Goal: Task Accomplishment & Management: Manage account settings

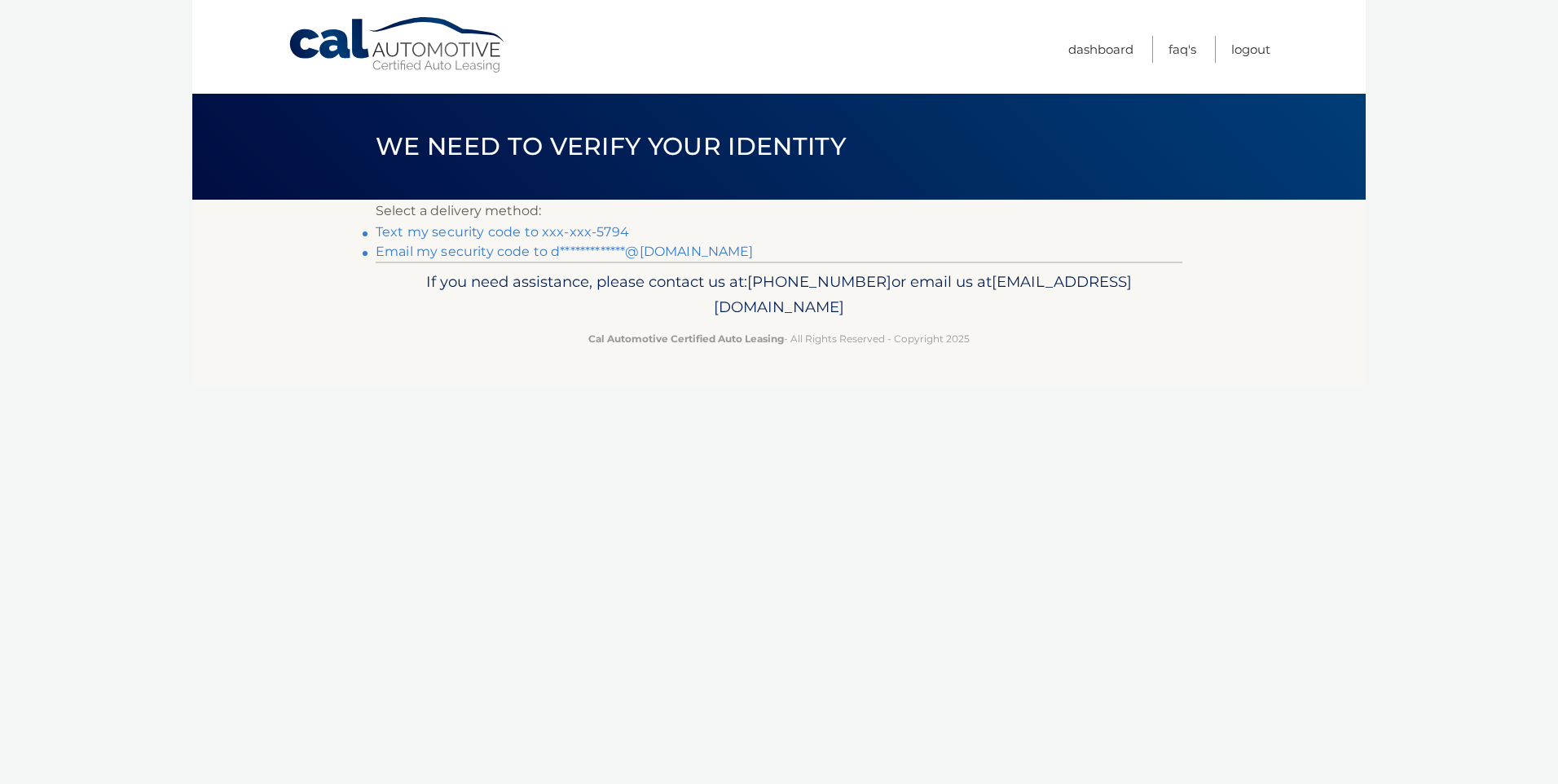
click at [515, 230] on link "Text my security code to xxx-xxx-5794" at bounding box center [503, 232] width 254 height 15
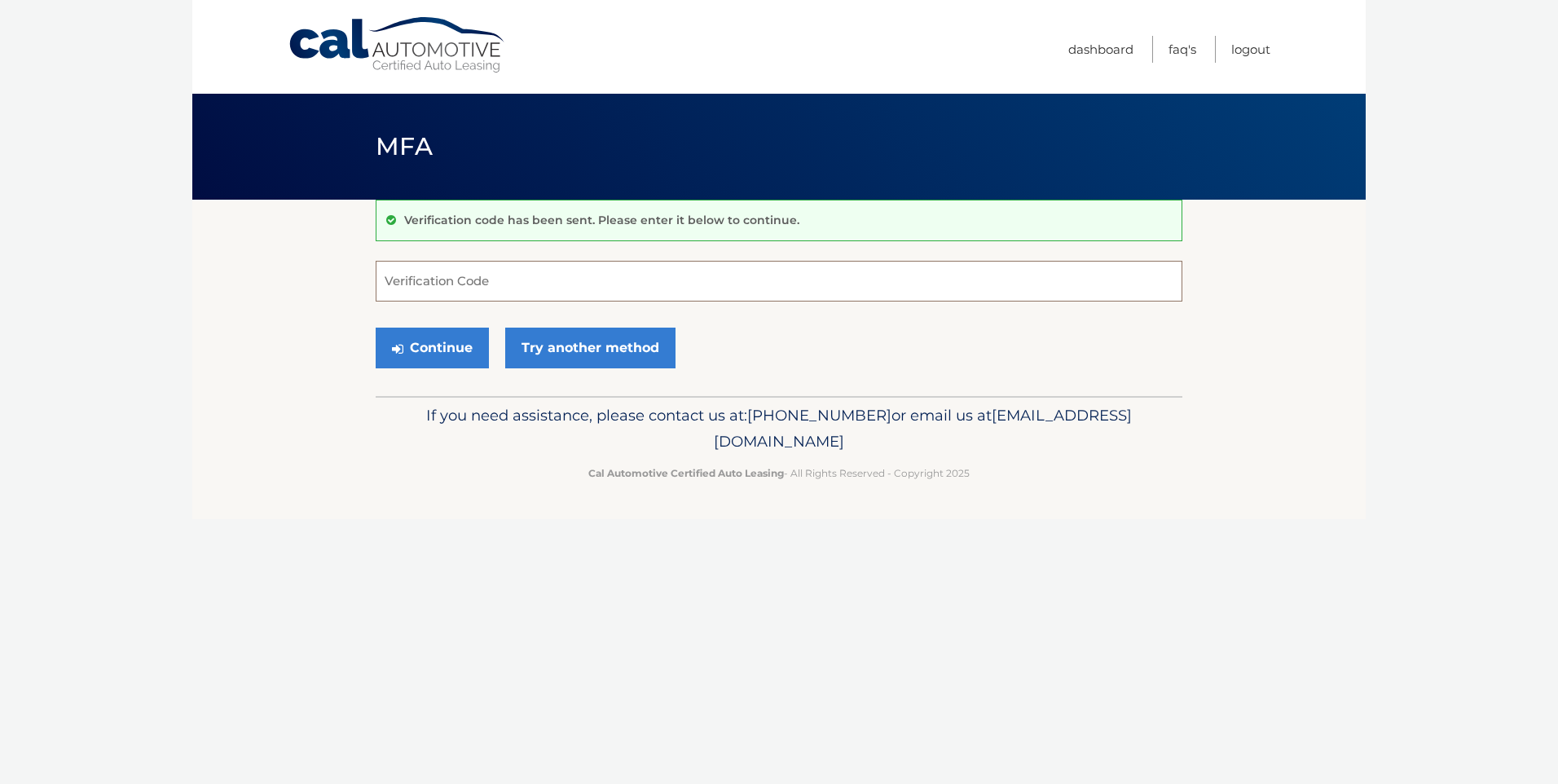
click at [508, 271] on input "Verification Code" at bounding box center [779, 281] width 806 height 40
type input "254126"
click at [428, 343] on button "Continue" at bounding box center [433, 348] width 113 height 40
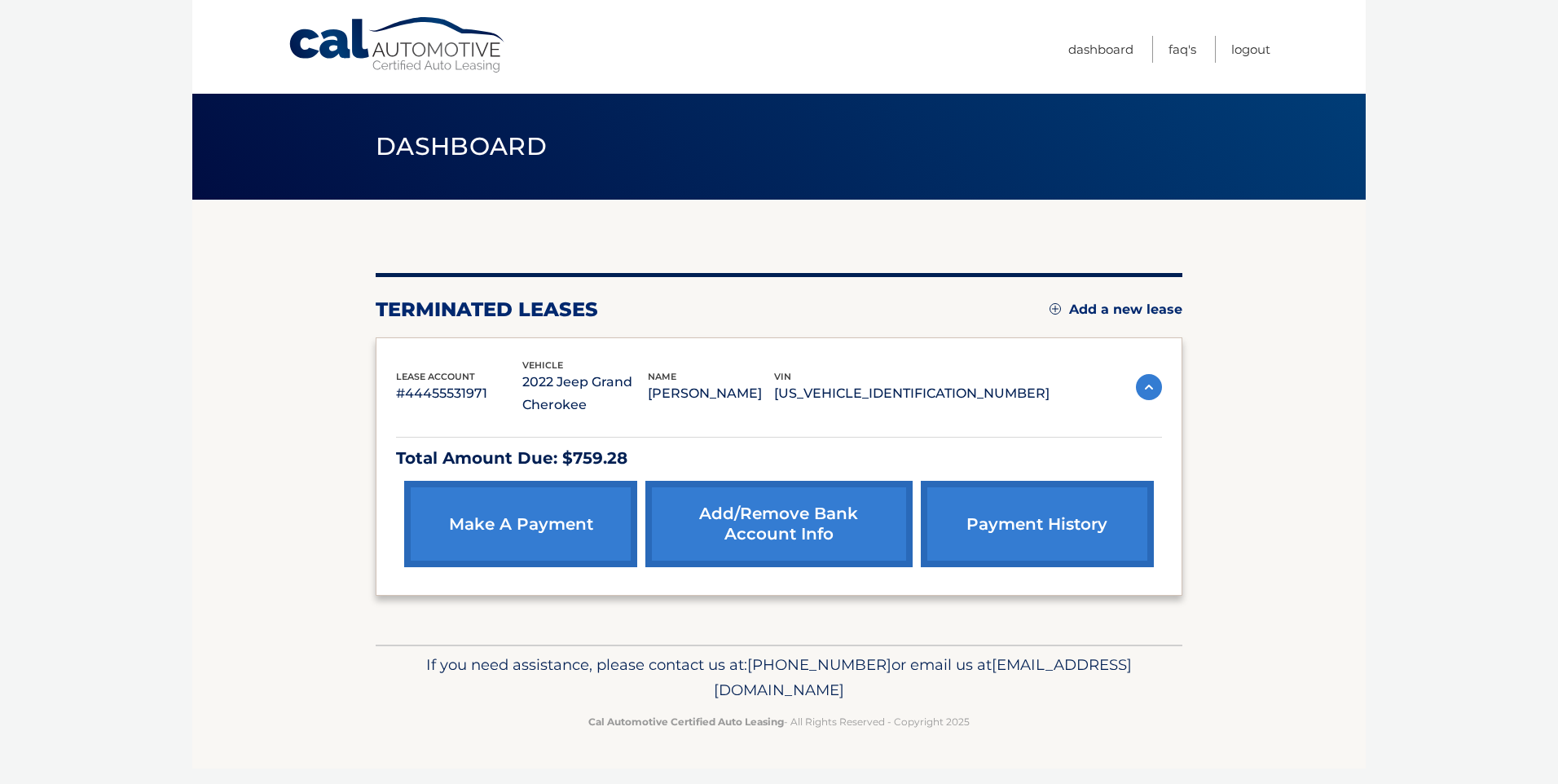
click at [1149, 394] on img at bounding box center [1149, 386] width 26 height 26
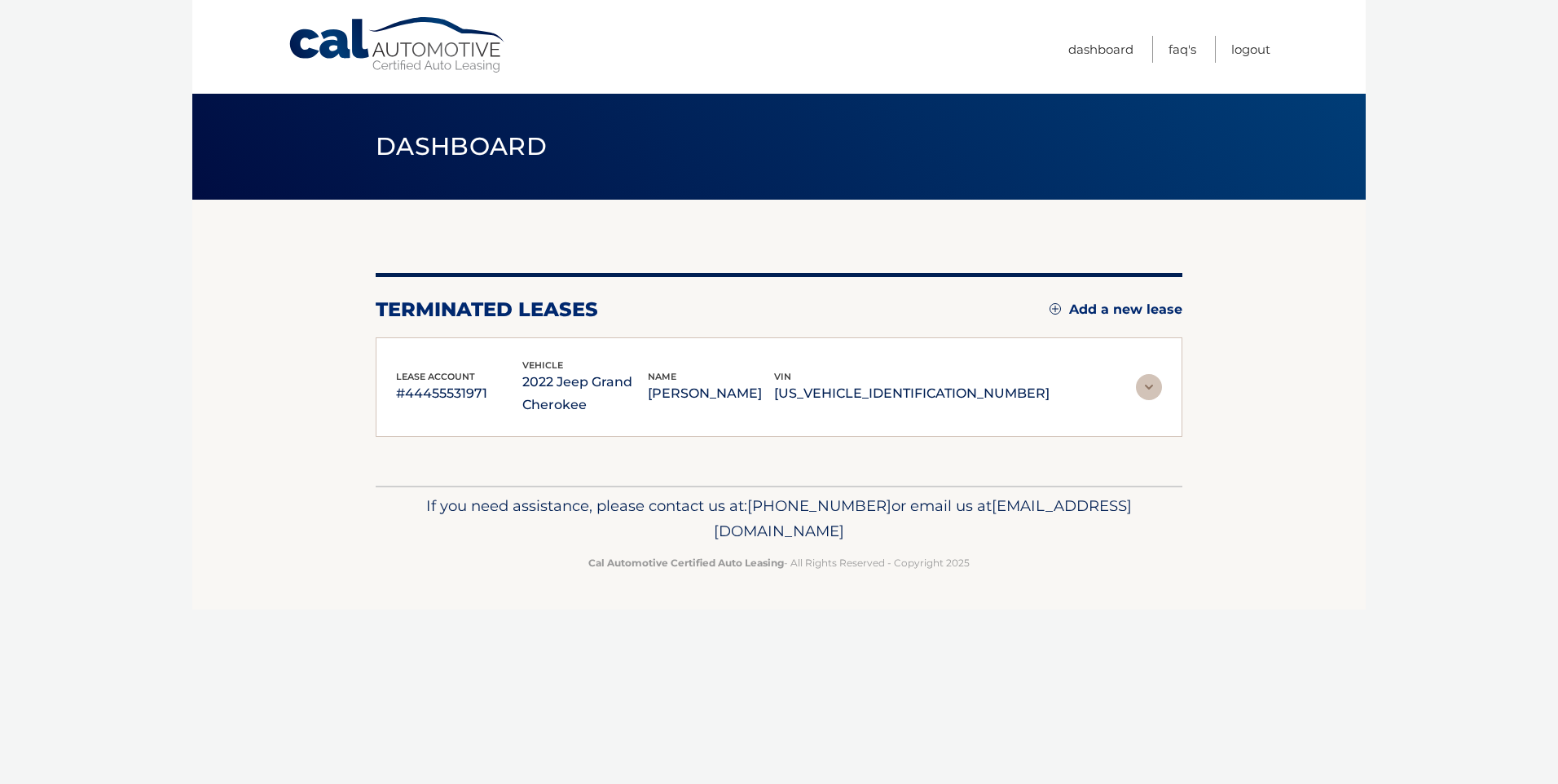
click at [1149, 394] on img at bounding box center [1149, 386] width 26 height 26
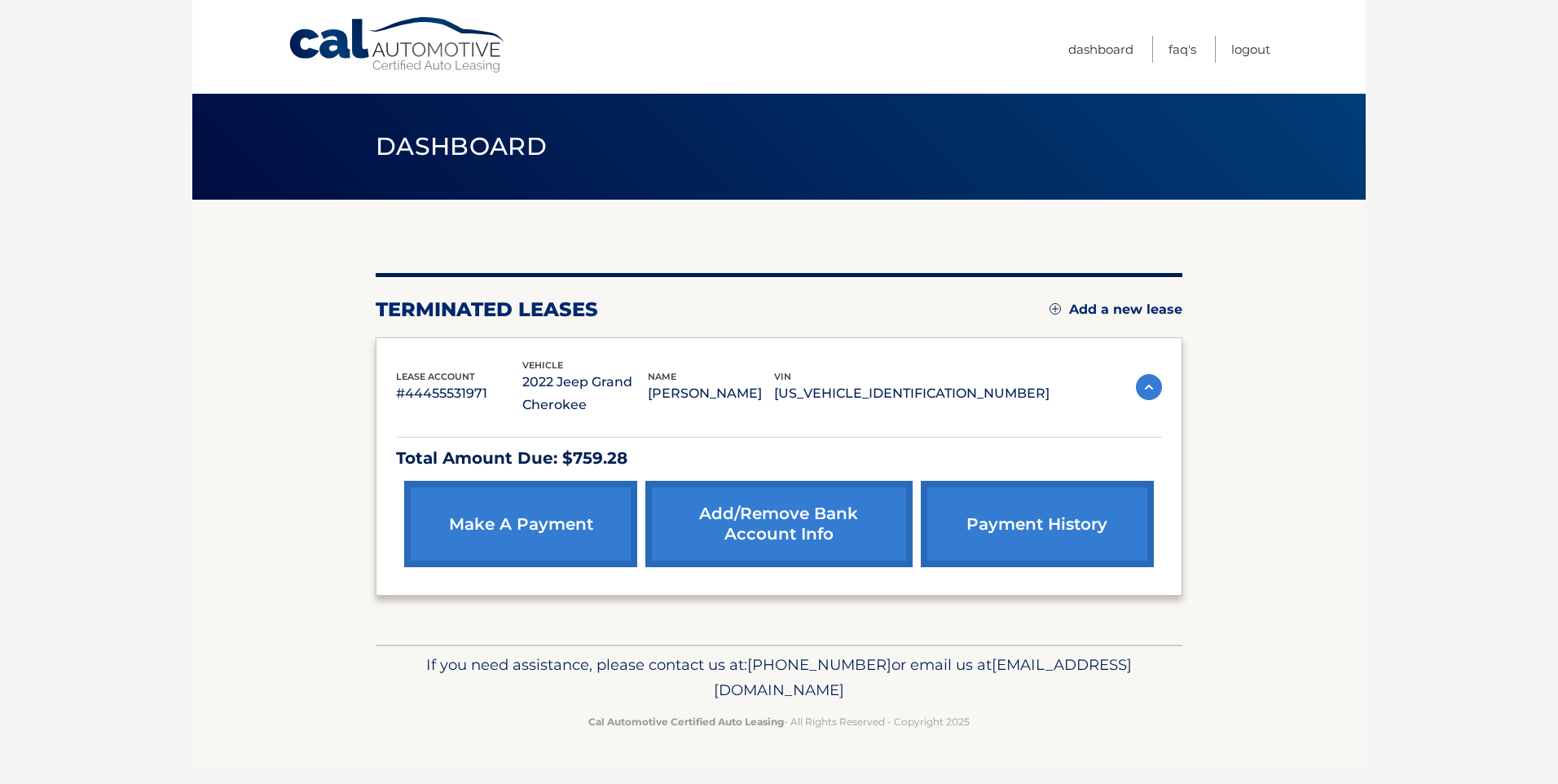
click at [1149, 394] on img at bounding box center [1149, 386] width 26 height 26
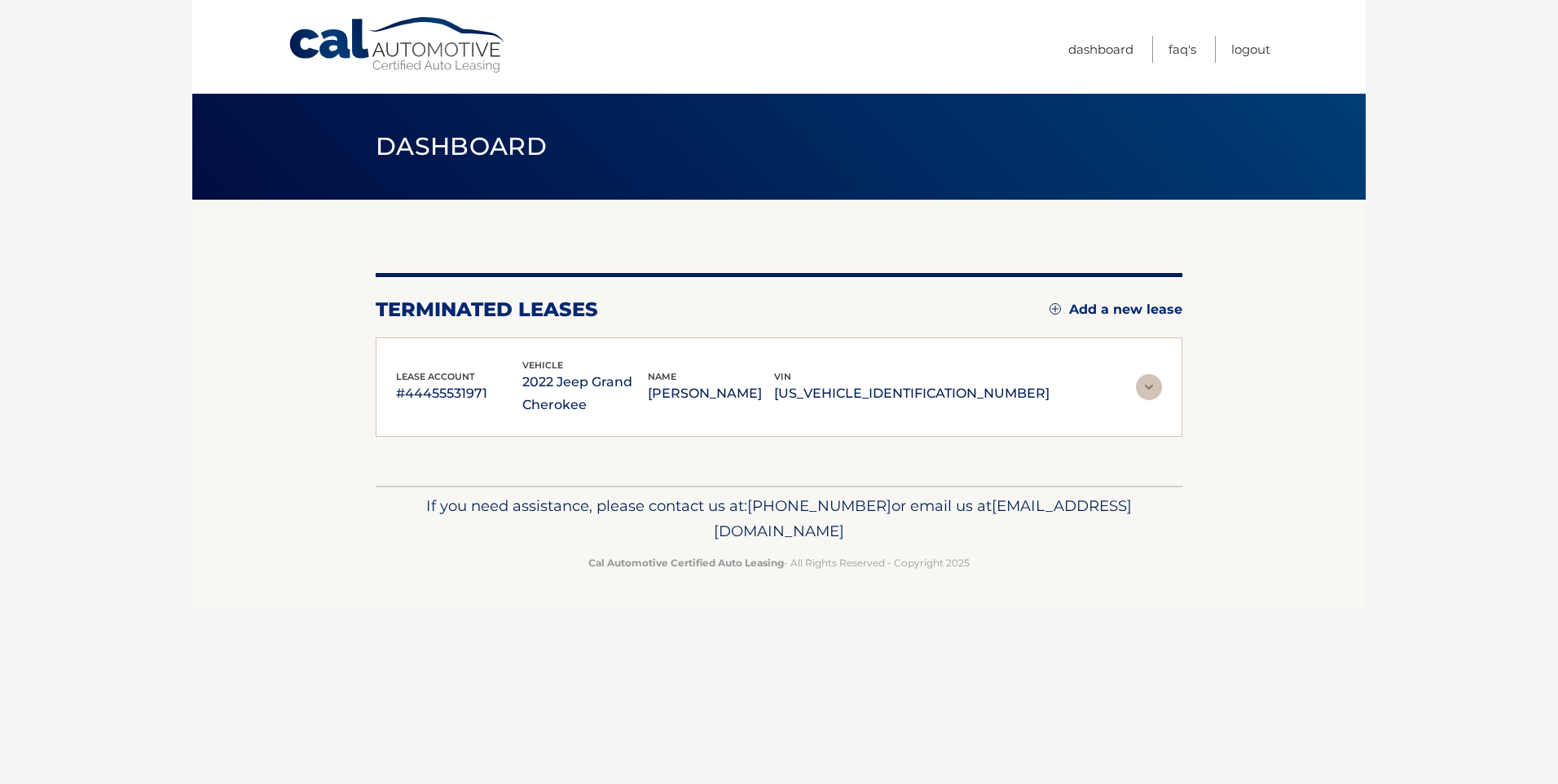
click at [1149, 394] on img at bounding box center [1149, 386] width 26 height 26
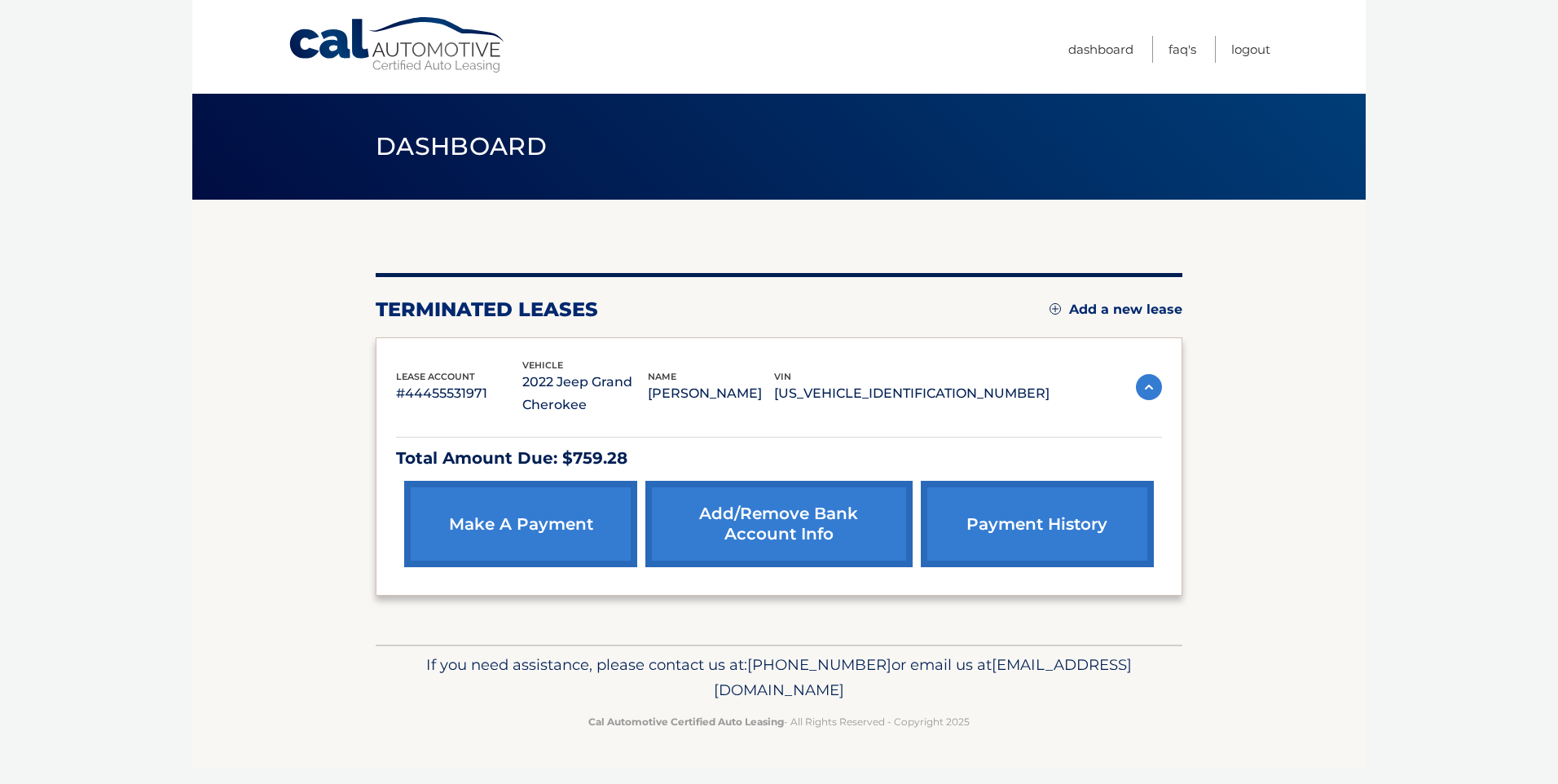
click at [1068, 501] on link "payment history" at bounding box center [1037, 524] width 233 height 86
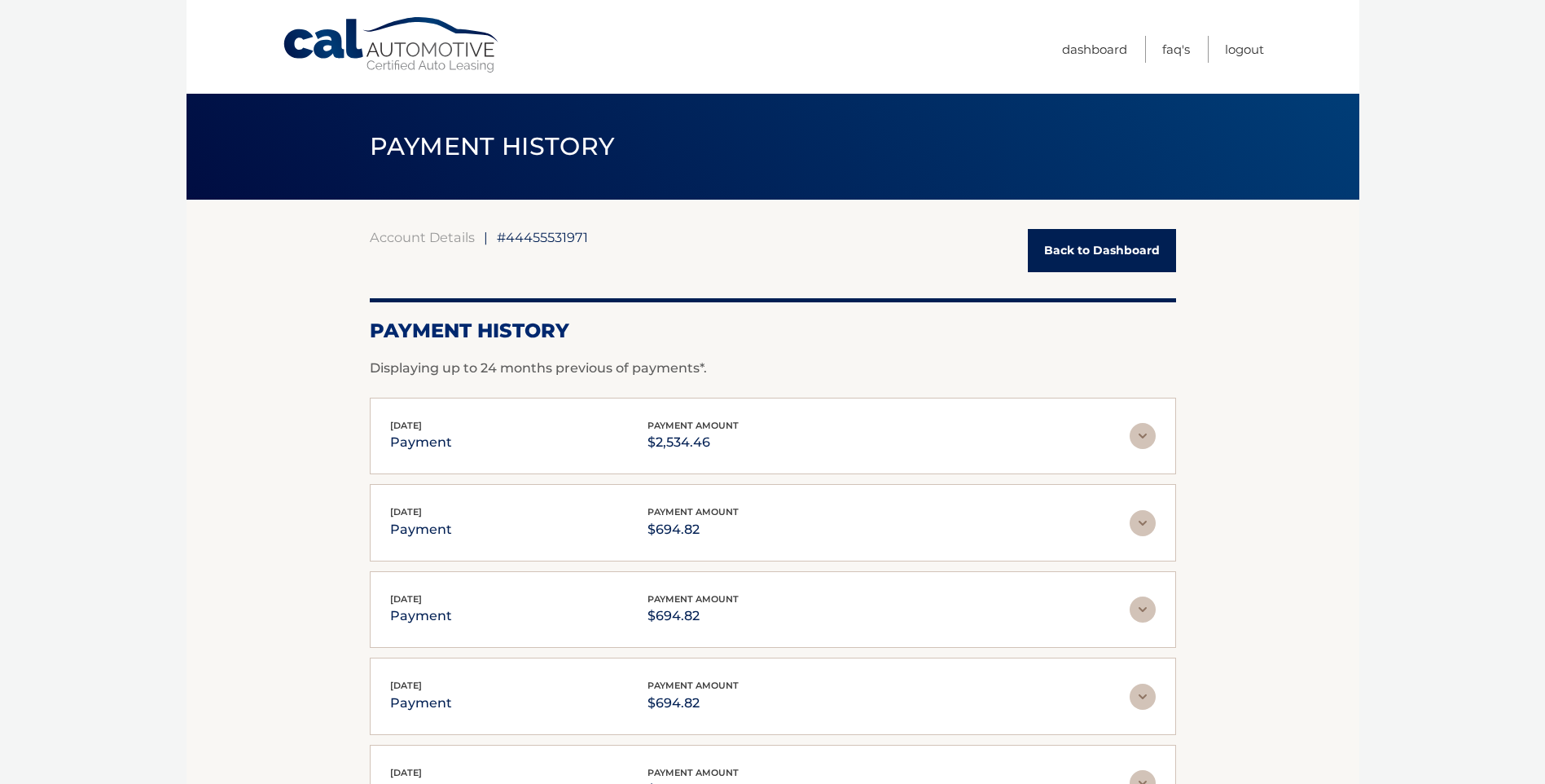
click at [1147, 436] on img at bounding box center [1142, 435] width 26 height 26
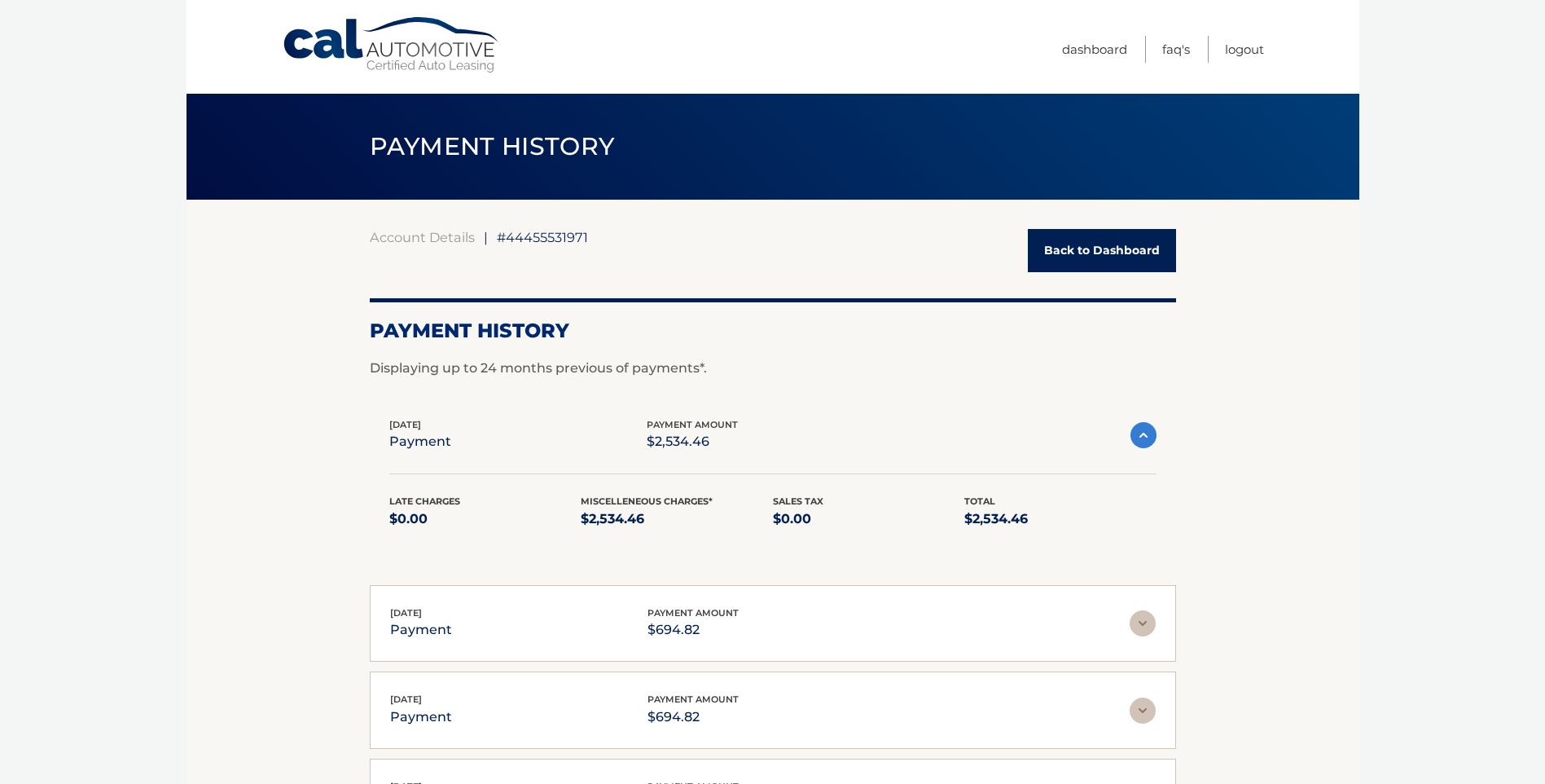
click at [1085, 250] on link "Back to Dashboard" at bounding box center [1102, 250] width 148 height 43
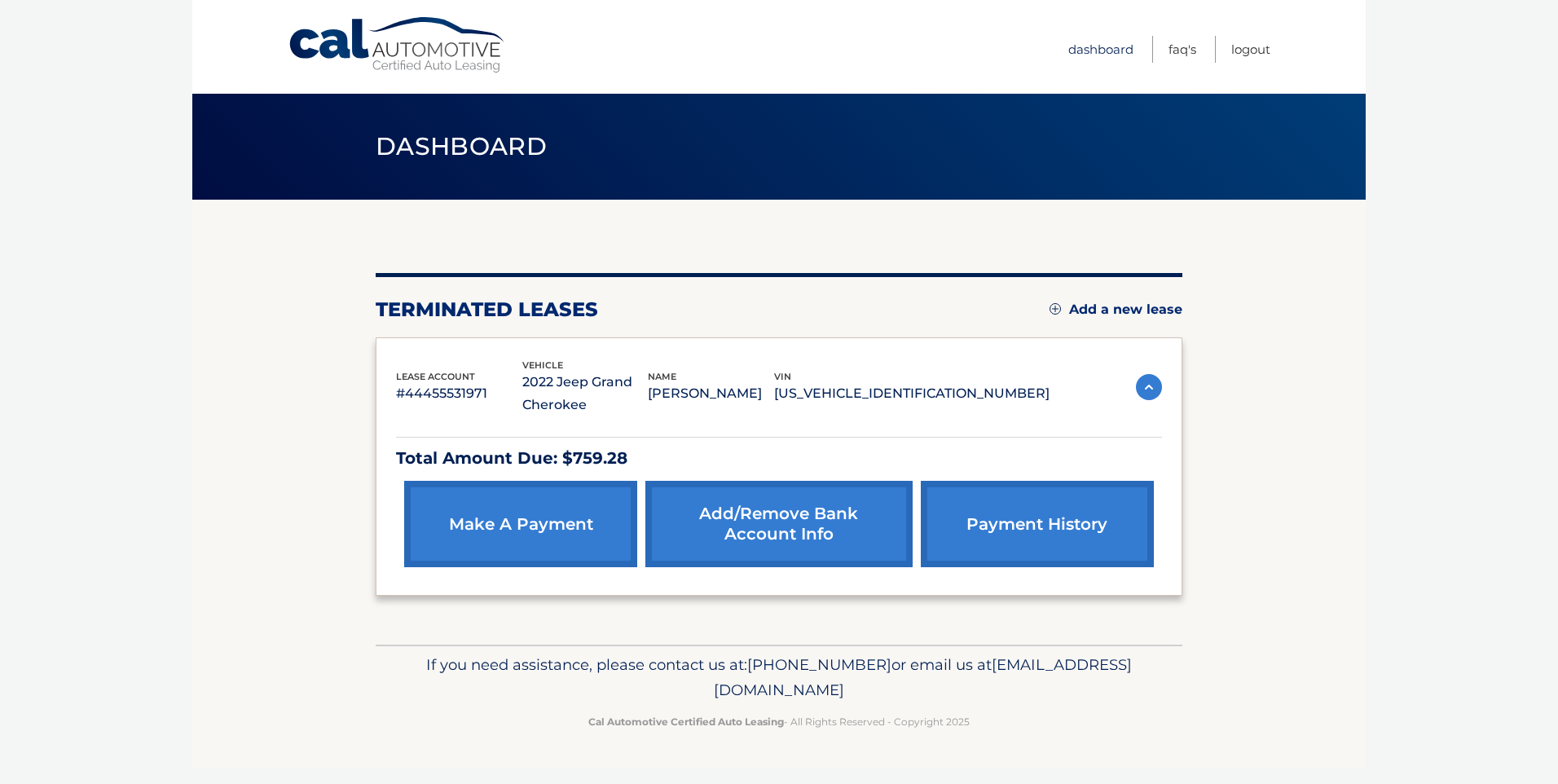
click at [1090, 45] on link "Dashboard" at bounding box center [1100, 49] width 65 height 27
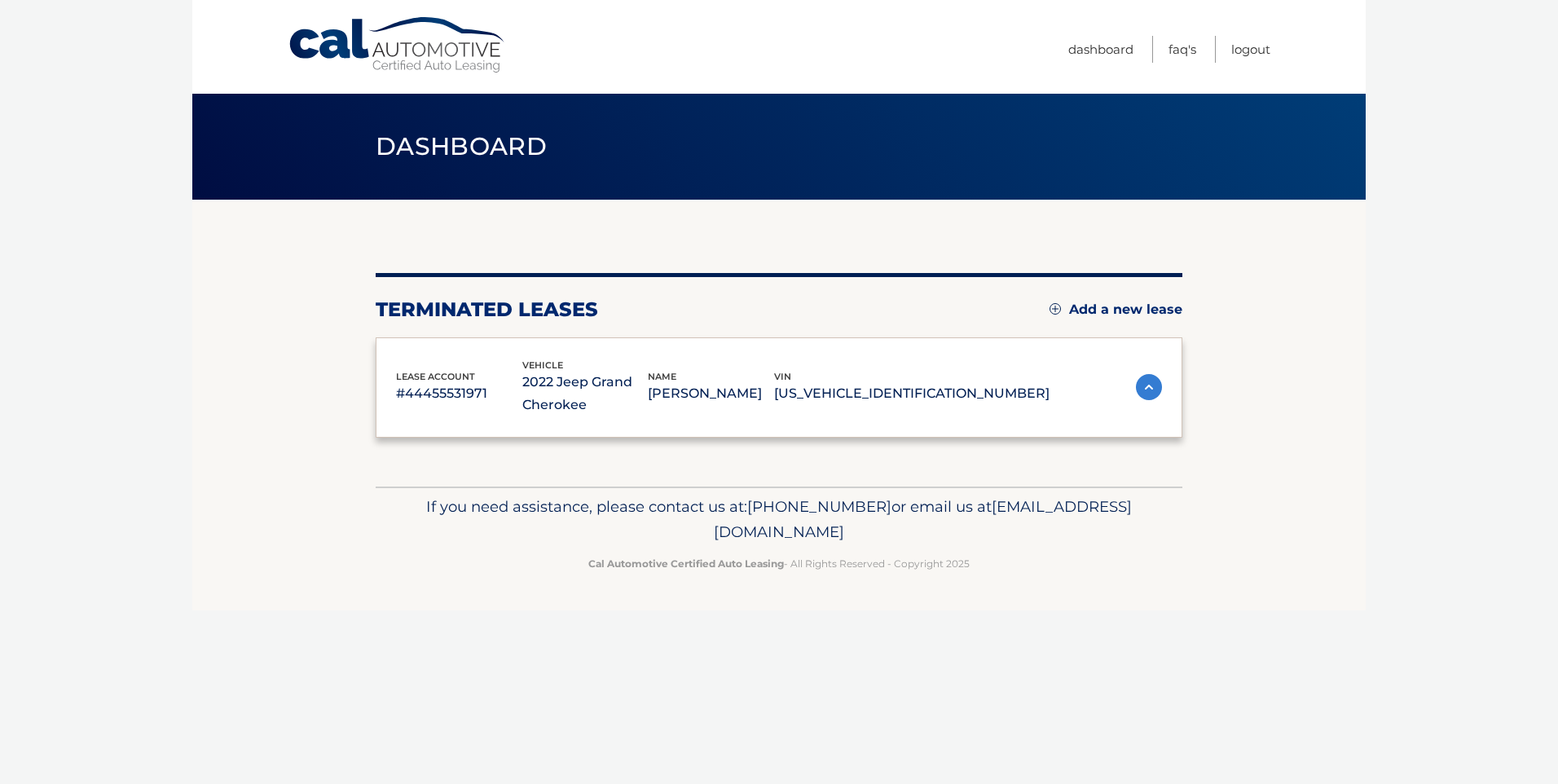
click at [1090, 45] on link "Dashboard" at bounding box center [1100, 49] width 65 height 27
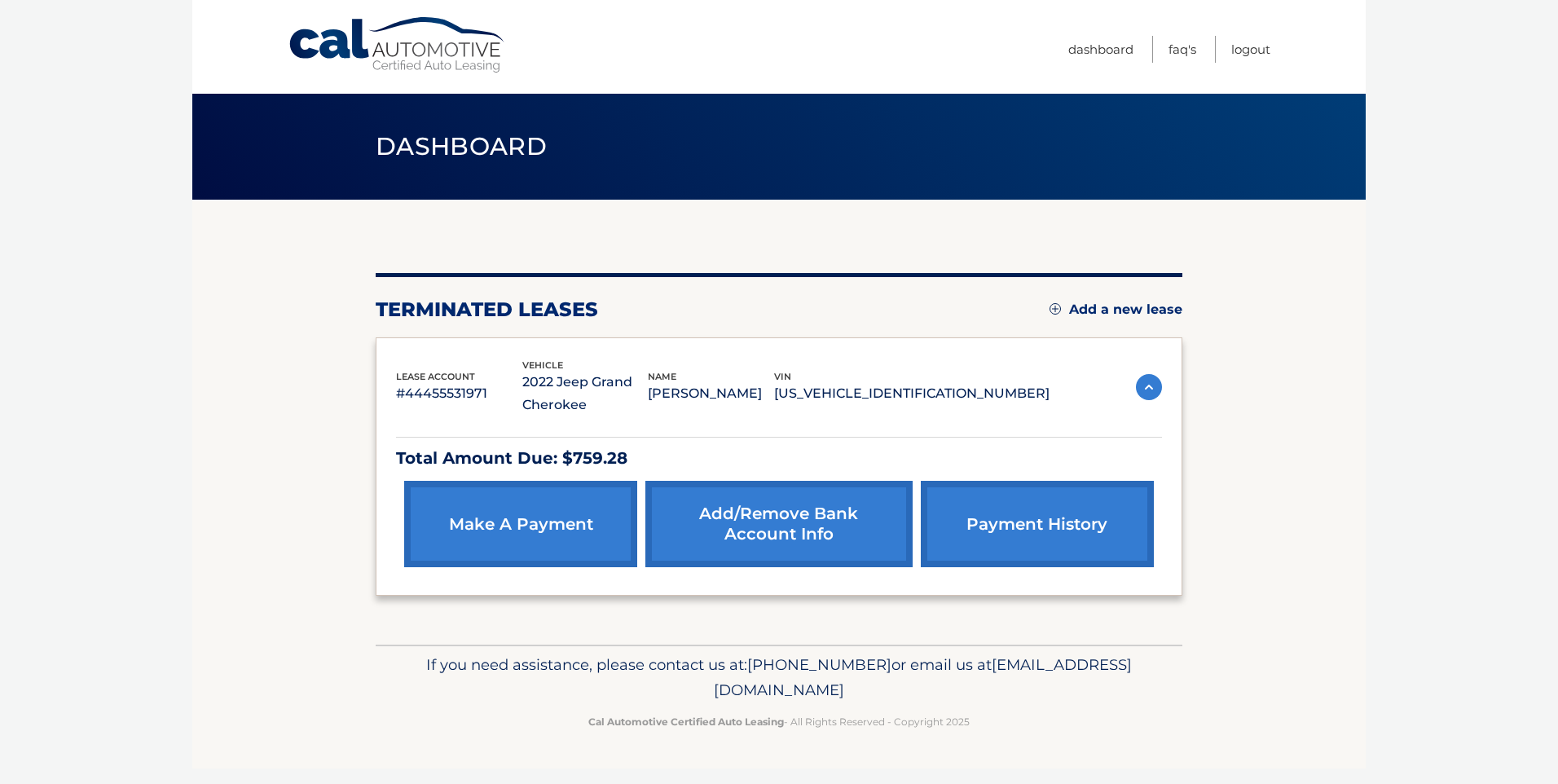
click at [442, 527] on link "make a payment" at bounding box center [521, 524] width 233 height 86
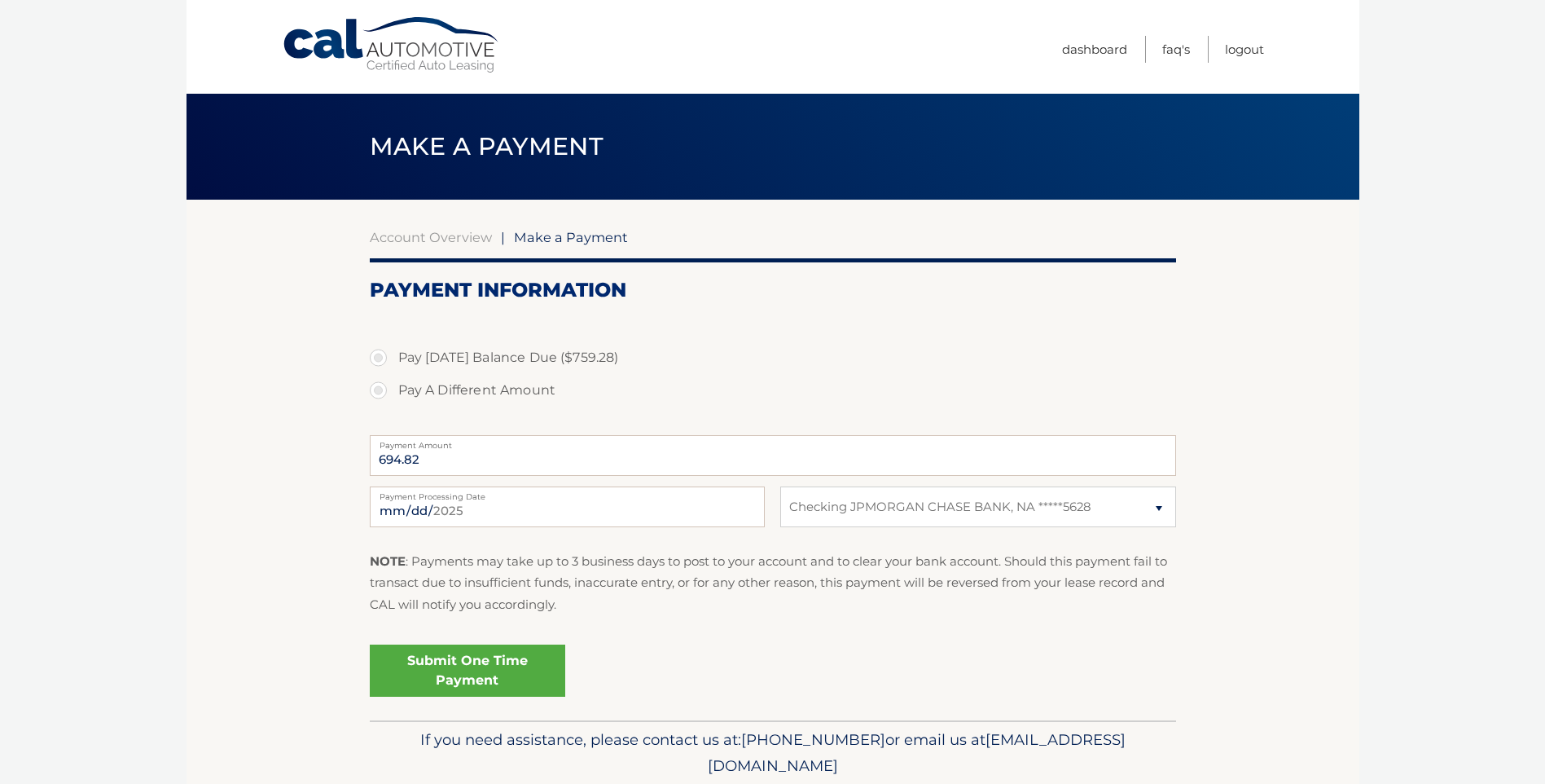
select select "MTcxMjIzYTMtZjU2MC00ODViLTg5NzEtODJhYmMzYzczYjBl"
click at [376, 386] on label "Pay A Different Amount" at bounding box center [772, 390] width 806 height 33
click at [377, 386] on input "Pay A Different Amount" at bounding box center [384, 386] width 16 height 26
radio input "true"
click at [377, 349] on label "Pay Today's Balance Due ($759.28)" at bounding box center [772, 357] width 806 height 33
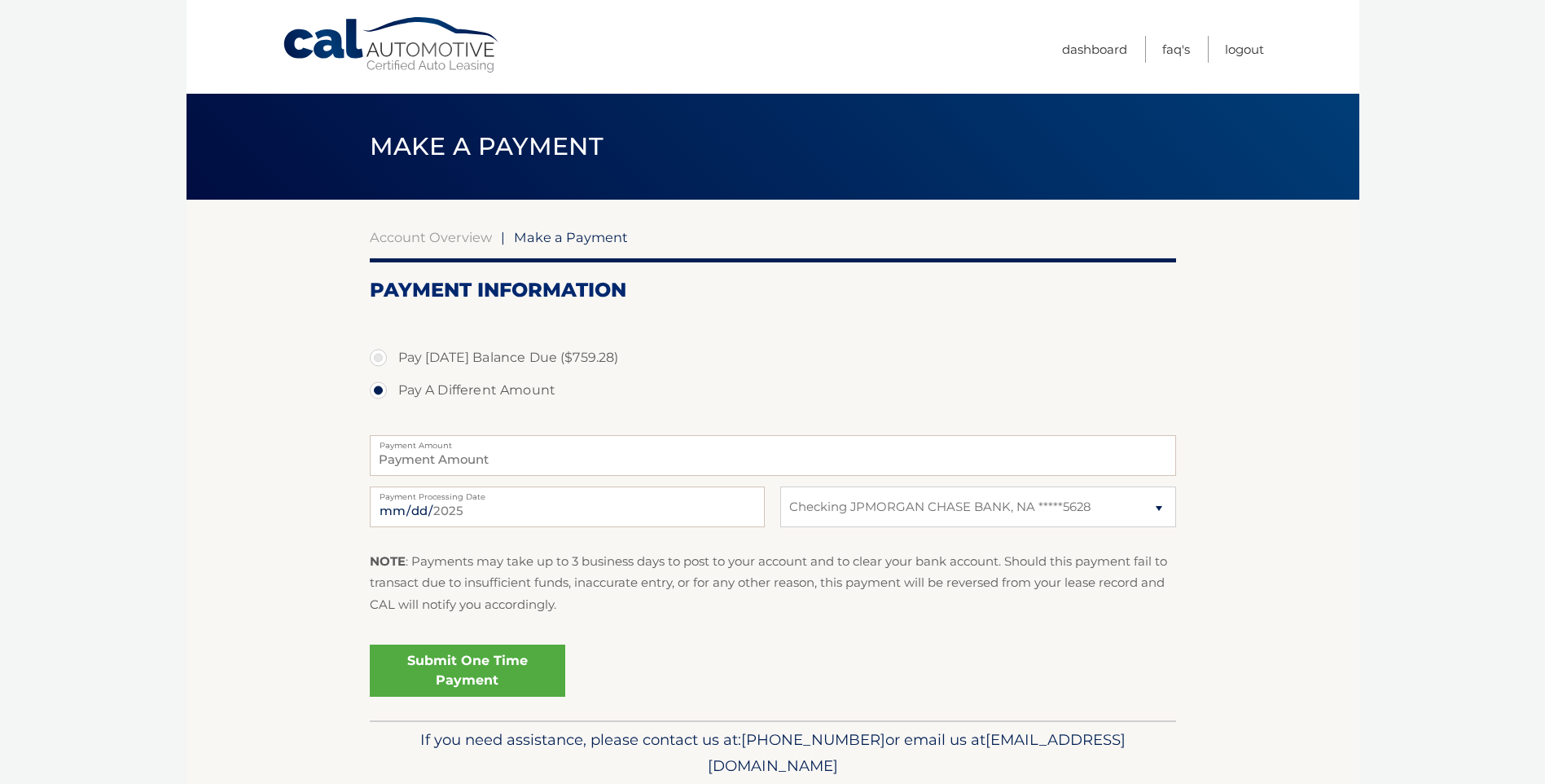
click at [377, 349] on input "Pay [DATE] Balance Due ($759.28)" at bounding box center [384, 354] width 16 height 26
radio input "true"
type input "759.28"
click at [376, 355] on label "Pay [DATE] Balance Due ($759.28)" at bounding box center [772, 357] width 806 height 33
click at [377, 355] on input "Pay [DATE] Balance Due ($759.28)" at bounding box center [384, 354] width 16 height 26
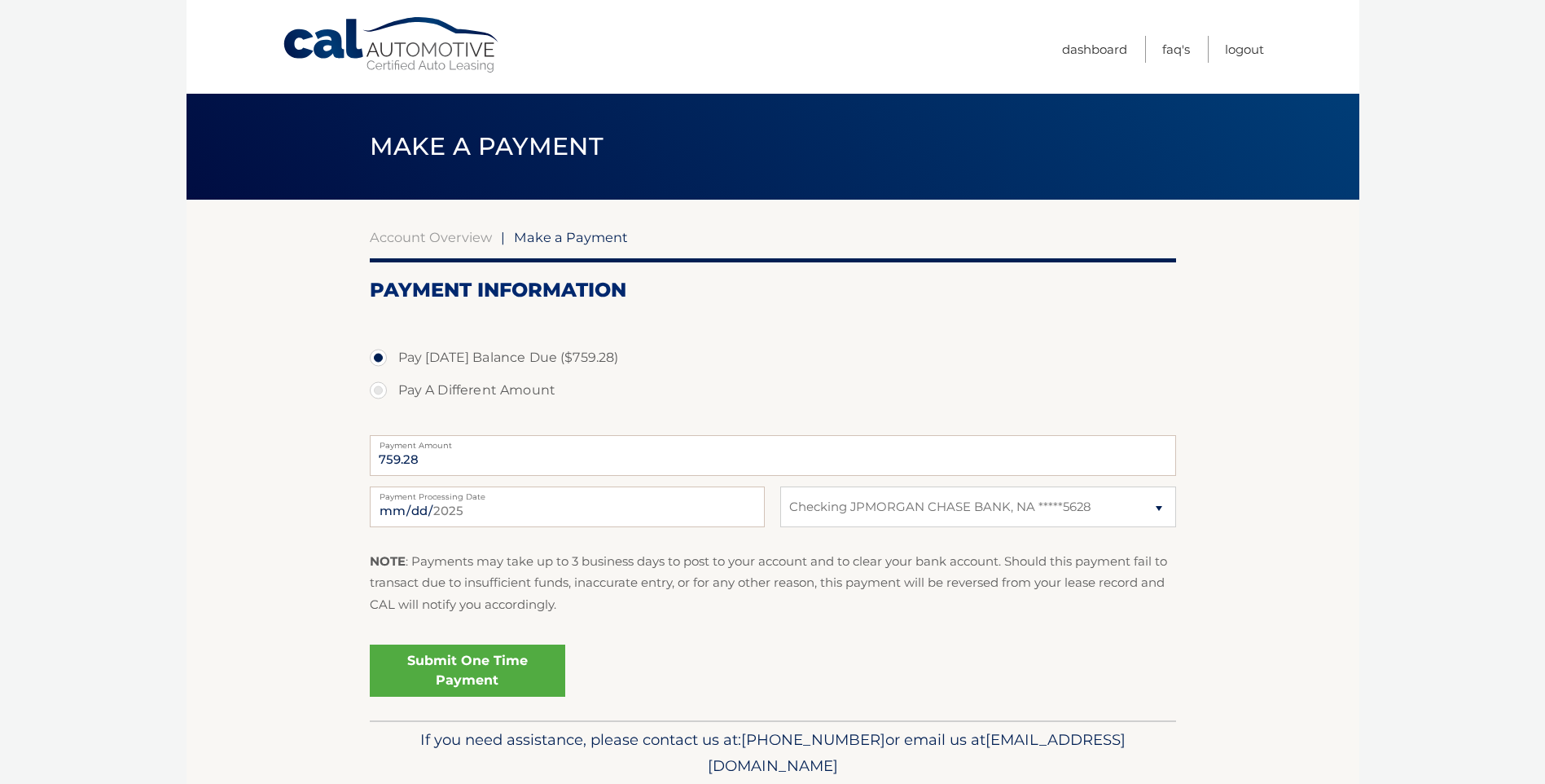
click at [375, 388] on label "Pay A Different Amount" at bounding box center [772, 390] width 806 height 33
click at [377, 388] on input "Pay A Different Amount" at bounding box center [384, 386] width 16 height 26
radio input "true"
click at [377, 349] on label "Pay [DATE] Balance Due ($759.28)" at bounding box center [772, 357] width 806 height 33
click at [377, 349] on input "Pay Today's Balance Due ($759.28)" at bounding box center [384, 354] width 16 height 26
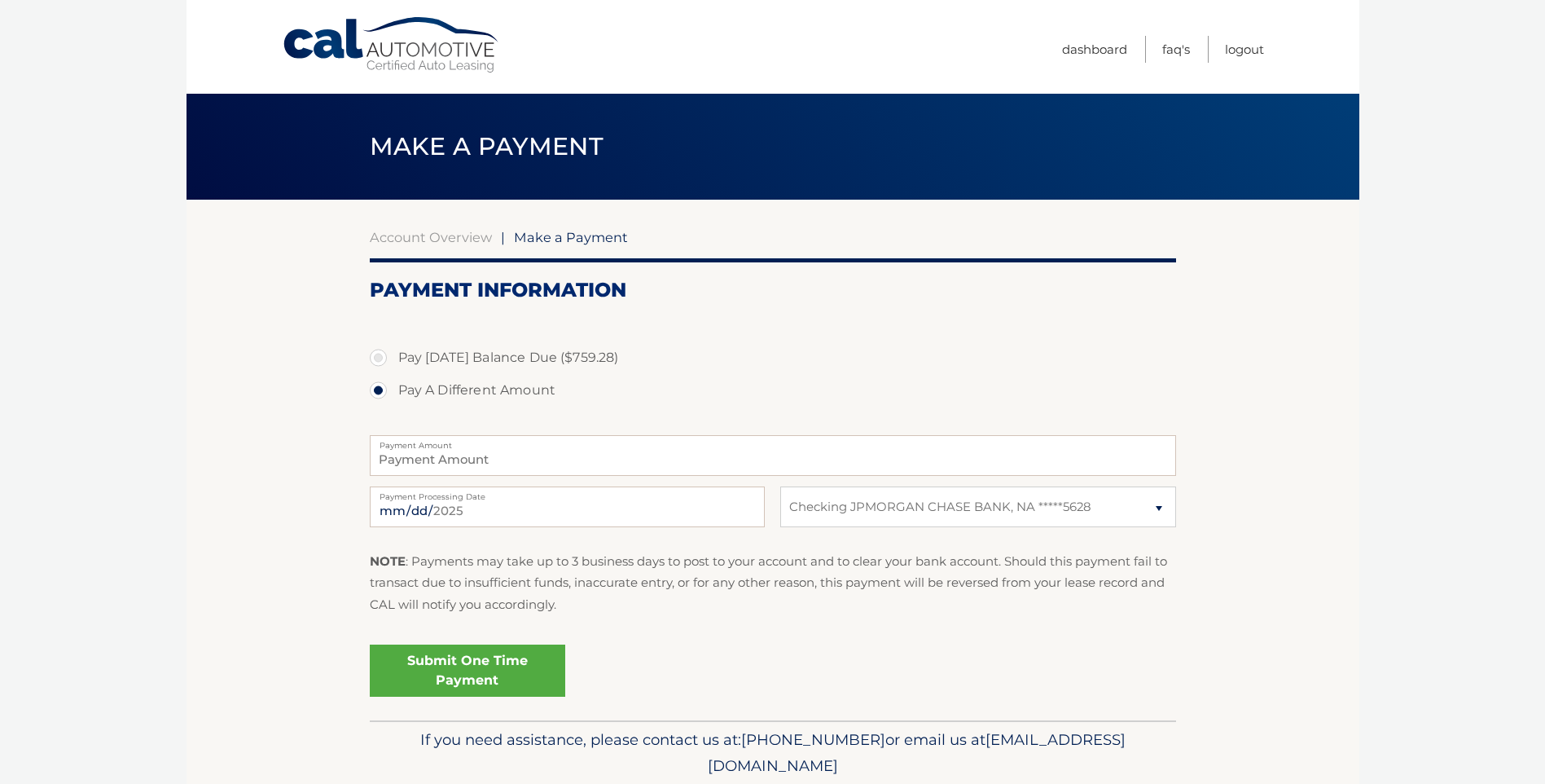
radio input "true"
type input "759.28"
click at [307, 404] on section "Account Overview | Make a Payment Payment Information Pay Today's Balance Due (…" at bounding box center [772, 460] width 1173 height 521
click at [1085, 54] on link "Dashboard" at bounding box center [1095, 49] width 65 height 27
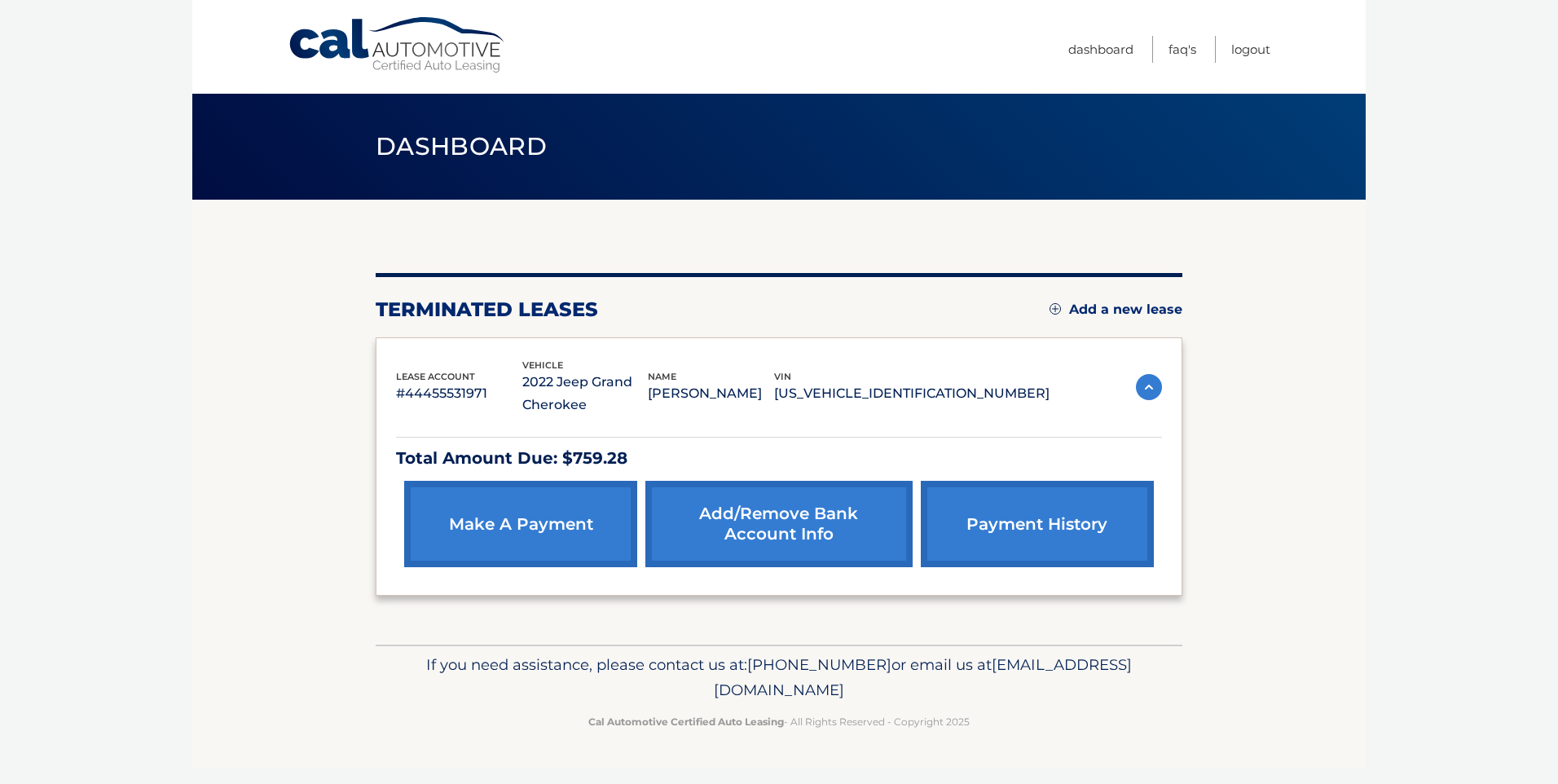
click at [1149, 378] on img at bounding box center [1149, 386] width 26 height 26
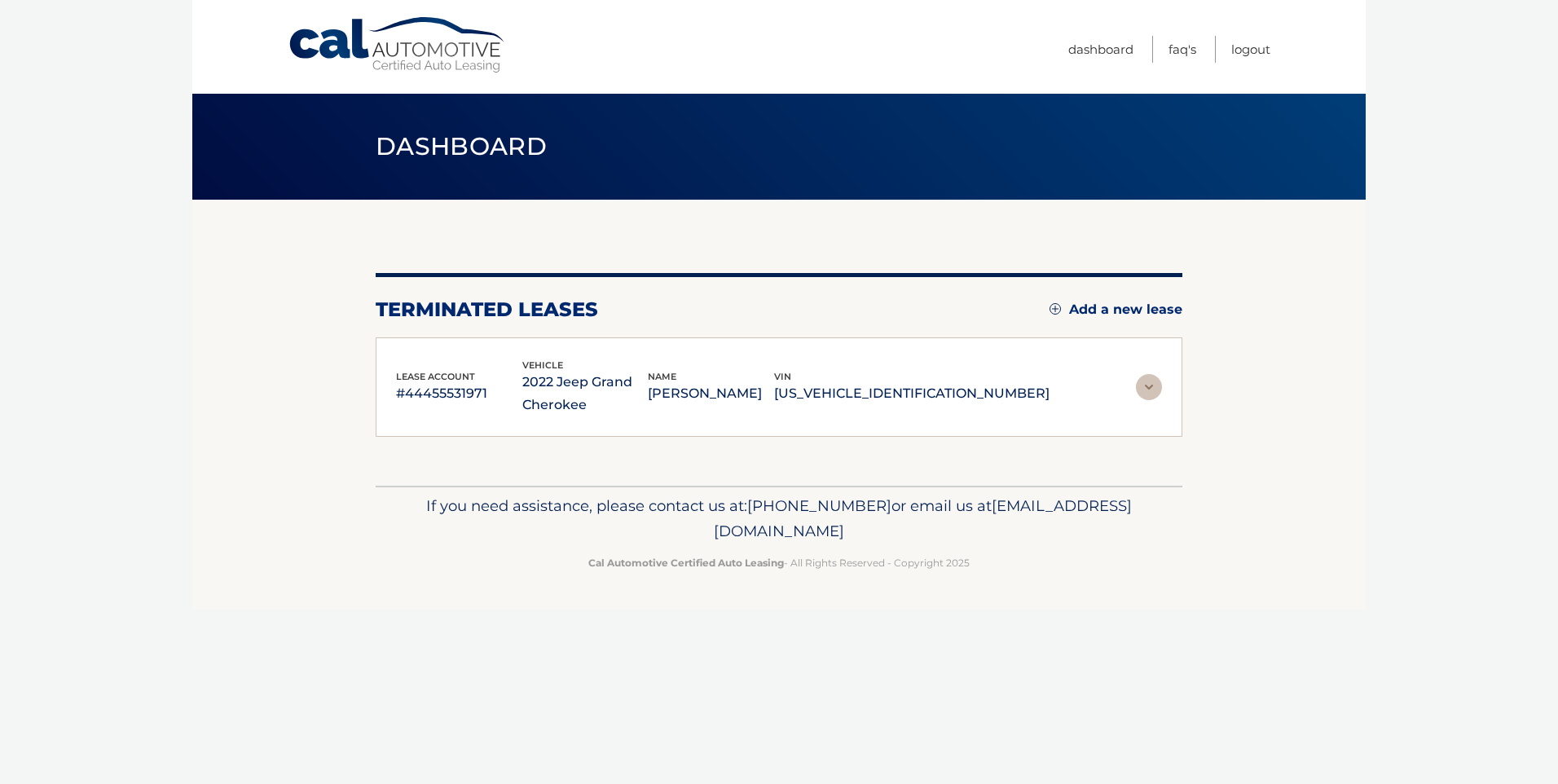
click at [1149, 378] on img at bounding box center [1149, 386] width 26 height 26
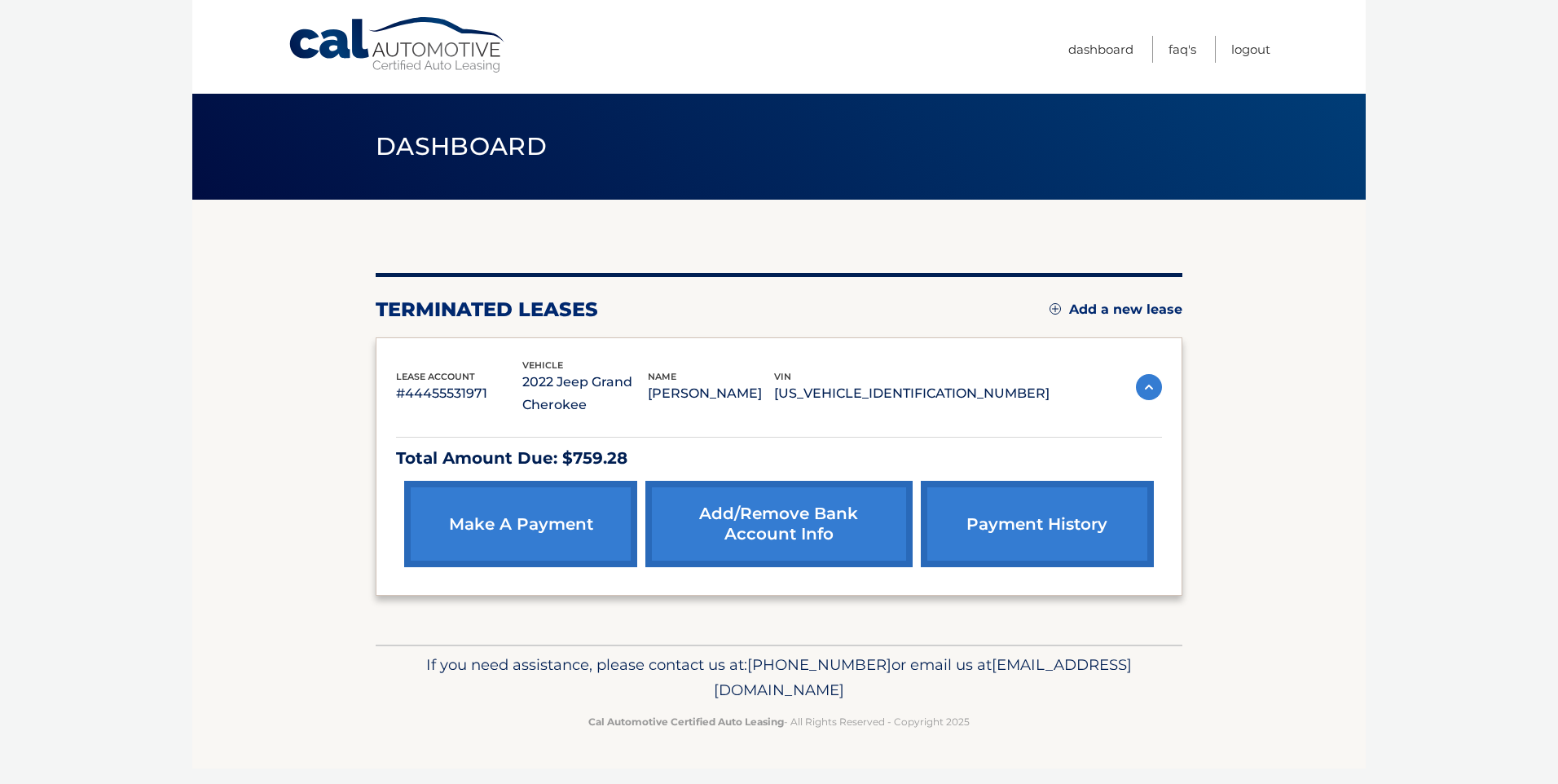
click at [1279, 147] on div "Dashboard" at bounding box center [779, 146] width 1174 height 106
click at [575, 536] on link "make a payment" at bounding box center [521, 524] width 233 height 86
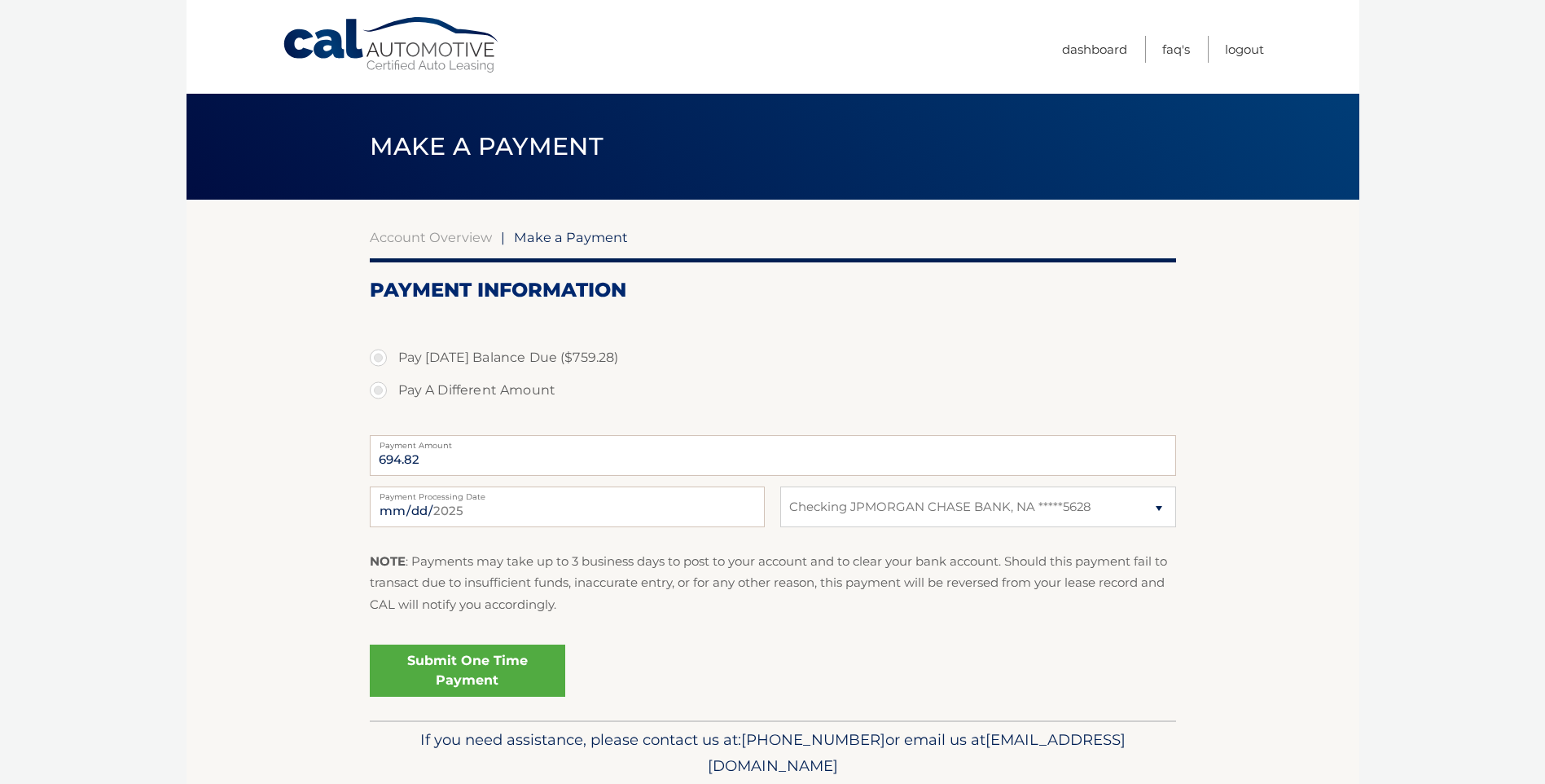
select select "MTcxMjIzYTMtZjU2MC00ODViLTg5NzEtODJhYmMzYzczYjBl"
click at [1164, 45] on link "FAQ's" at bounding box center [1176, 49] width 28 height 27
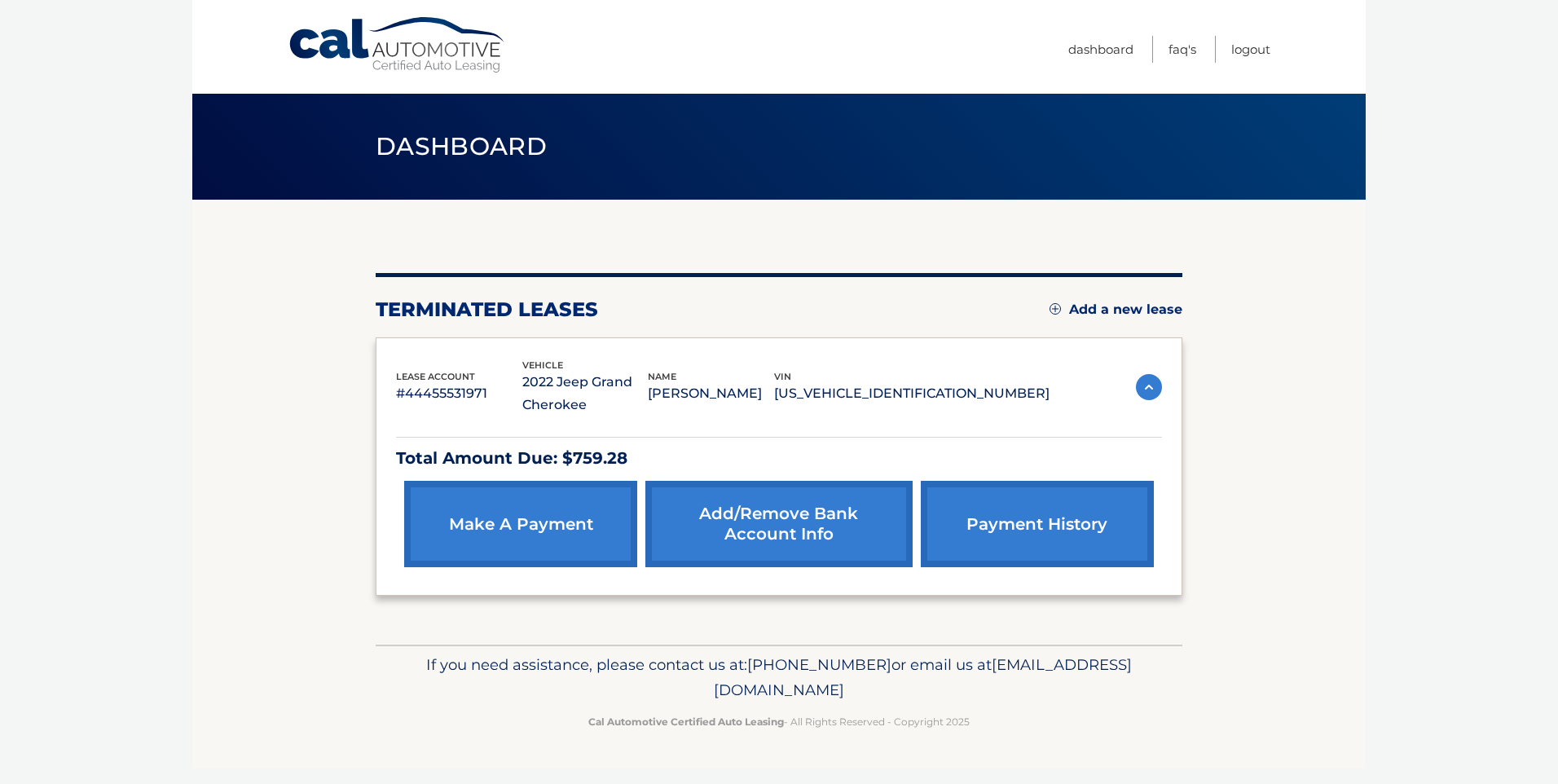
click at [1024, 503] on link "payment history" at bounding box center [1037, 524] width 233 height 86
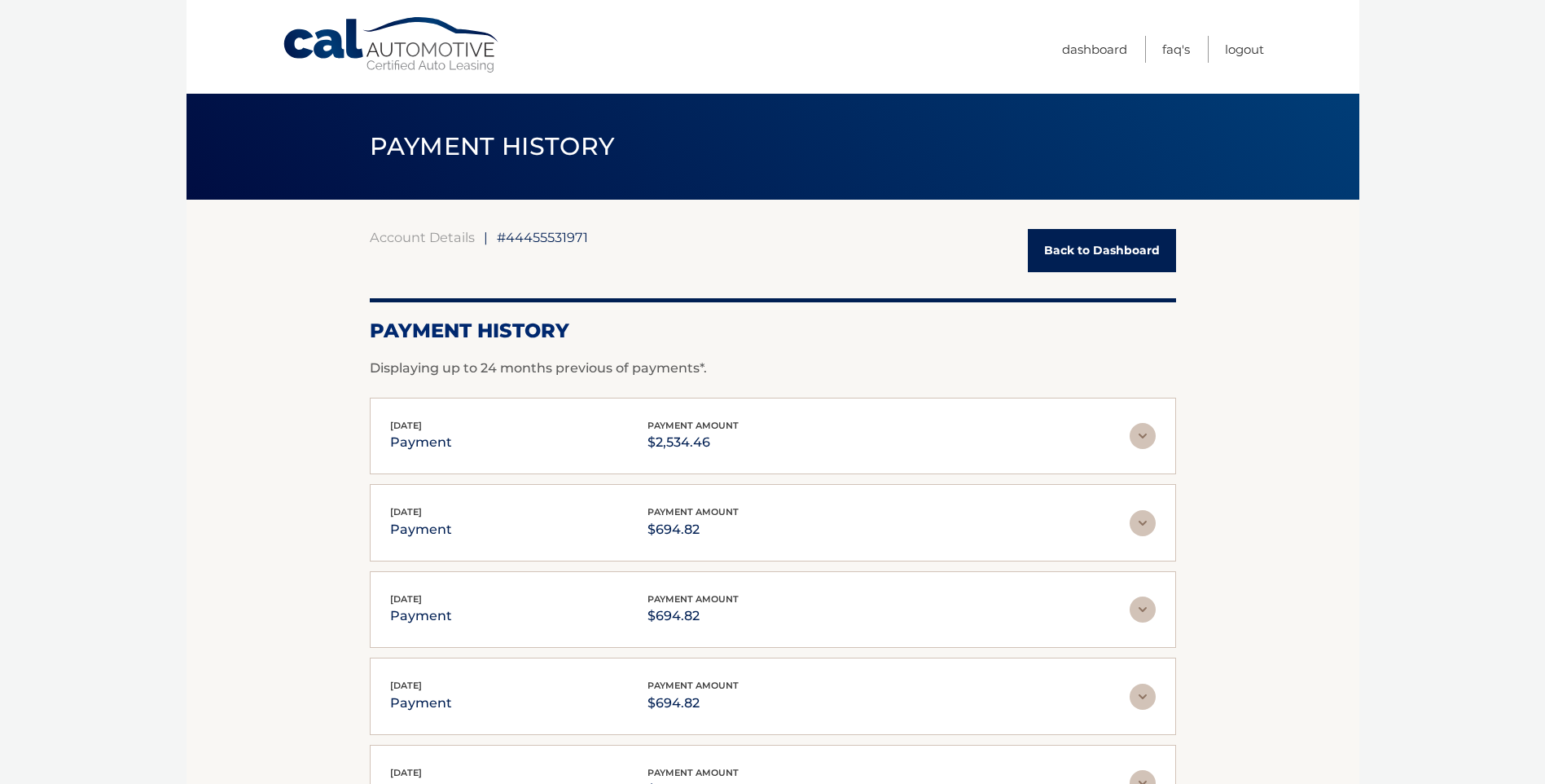
click at [1081, 68] on ul "Dashboard FAQ's Logout" at bounding box center [1164, 46] width 202 height 93
click at [1086, 56] on link "Dashboard" at bounding box center [1095, 49] width 65 height 27
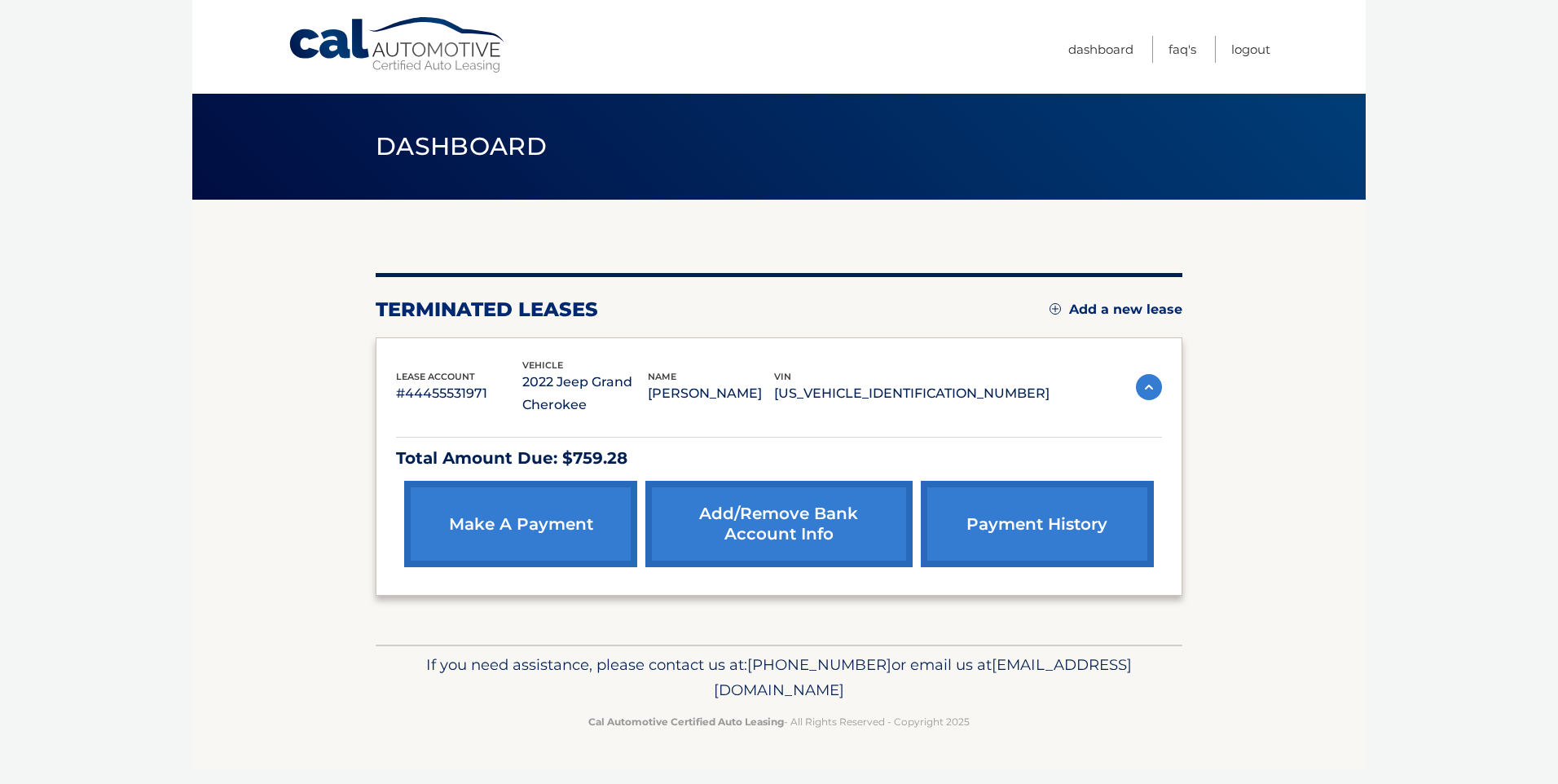
click at [996, 551] on link "payment history" at bounding box center [1037, 524] width 233 height 86
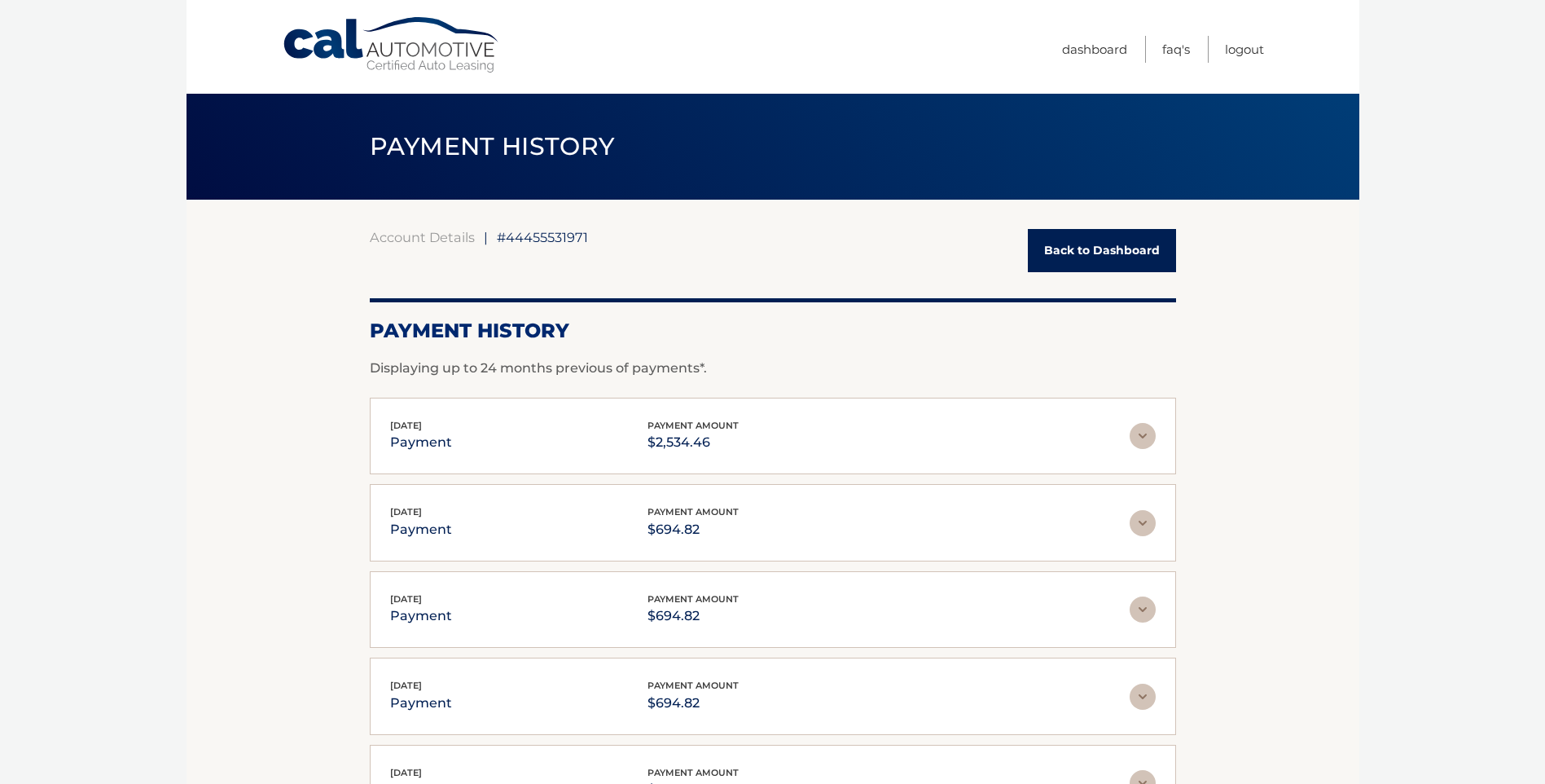
click at [551, 237] on span "#44455531971" at bounding box center [542, 236] width 91 height 16
click at [569, 233] on span "#44455531971" at bounding box center [542, 236] width 91 height 16
drag, startPoint x: 569, startPoint y: 233, endPoint x: 645, endPoint y: 243, distance: 76.7
click at [645, 243] on div "Account Details | #44455531971 Back to Dashboard" at bounding box center [772, 250] width 806 height 43
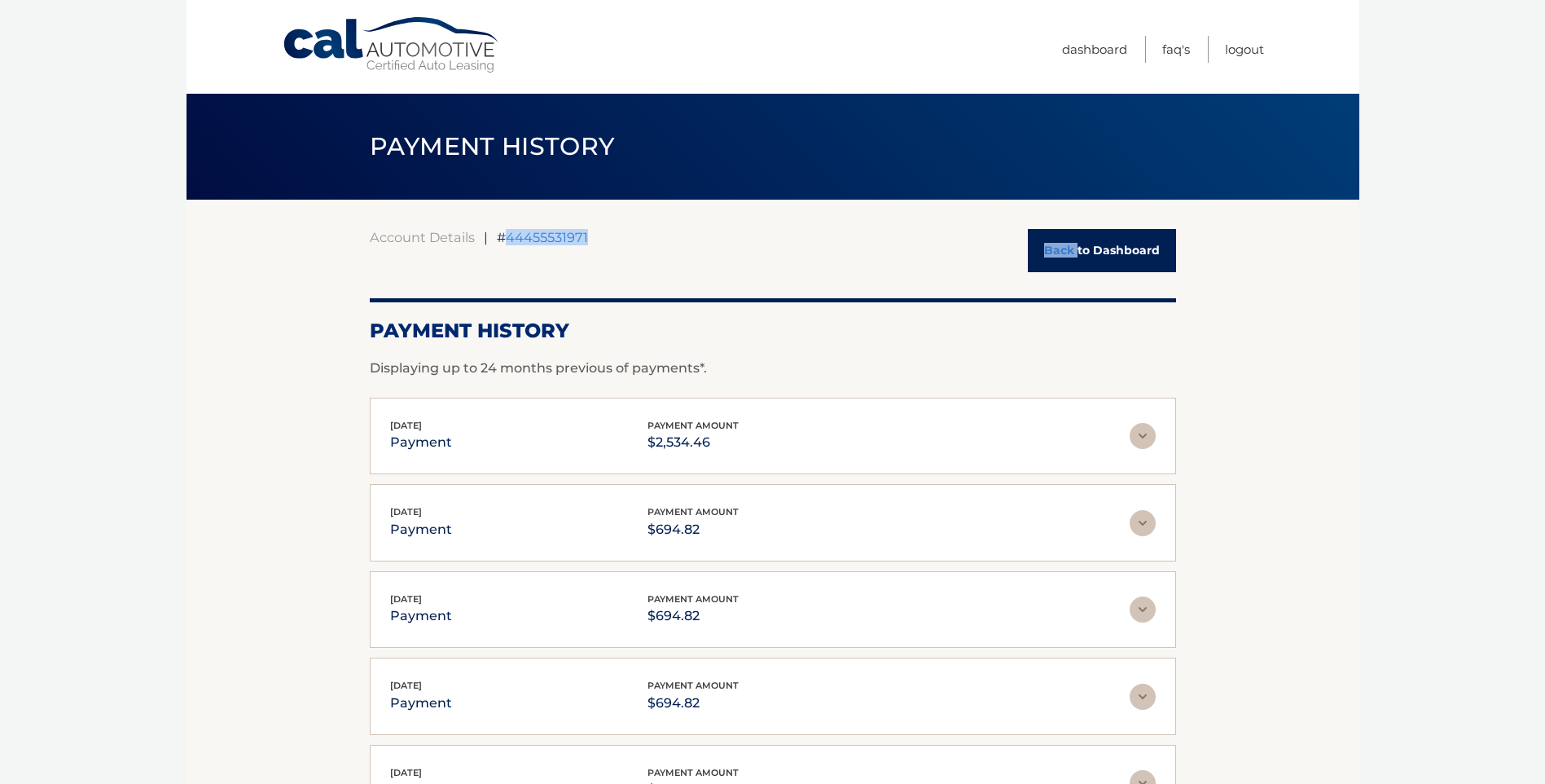
click at [911, 268] on div "Account Details | #44455531971 Back to Dashboard" at bounding box center [772, 250] width 806 height 43
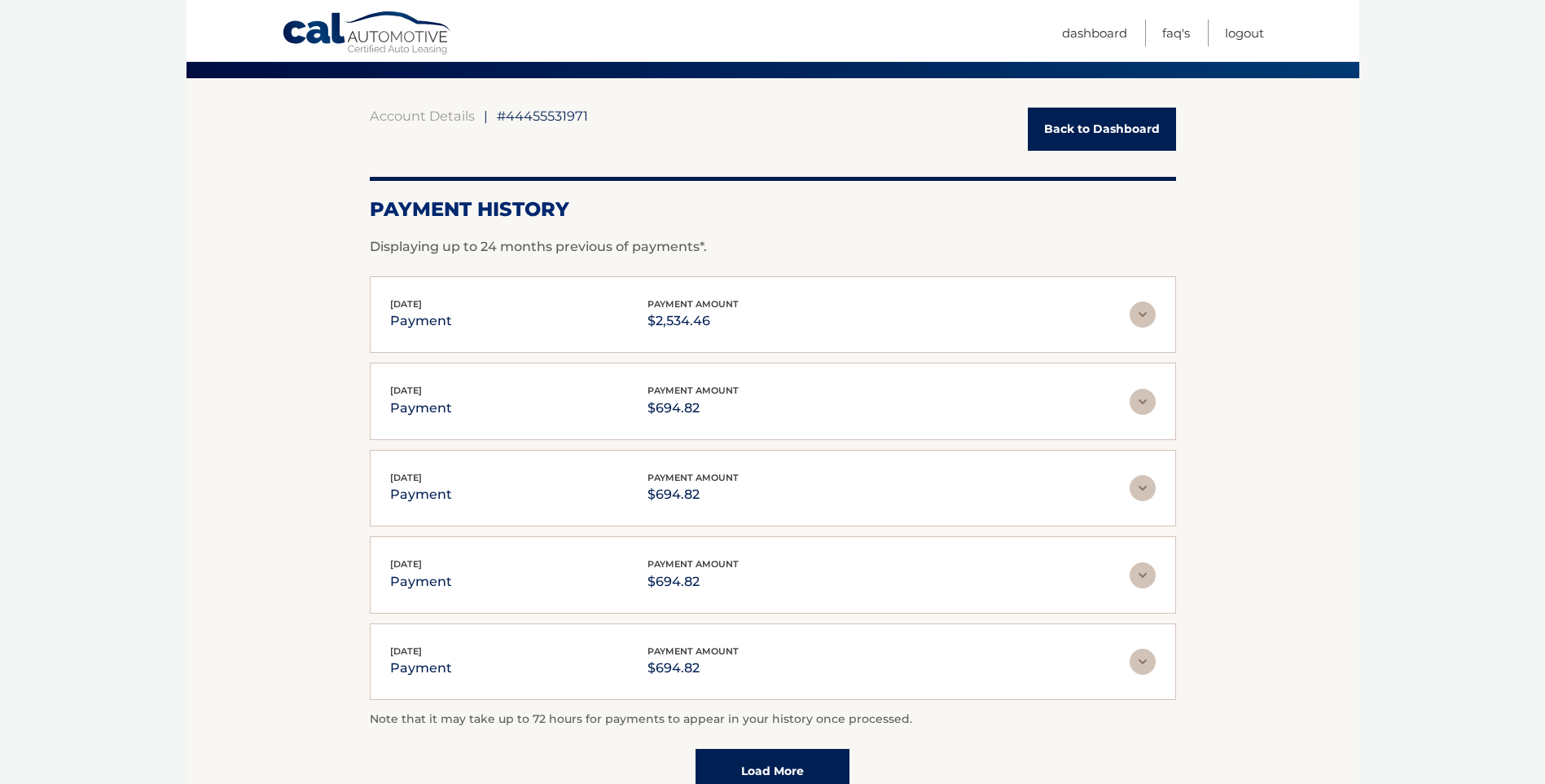
scroll to position [117, 0]
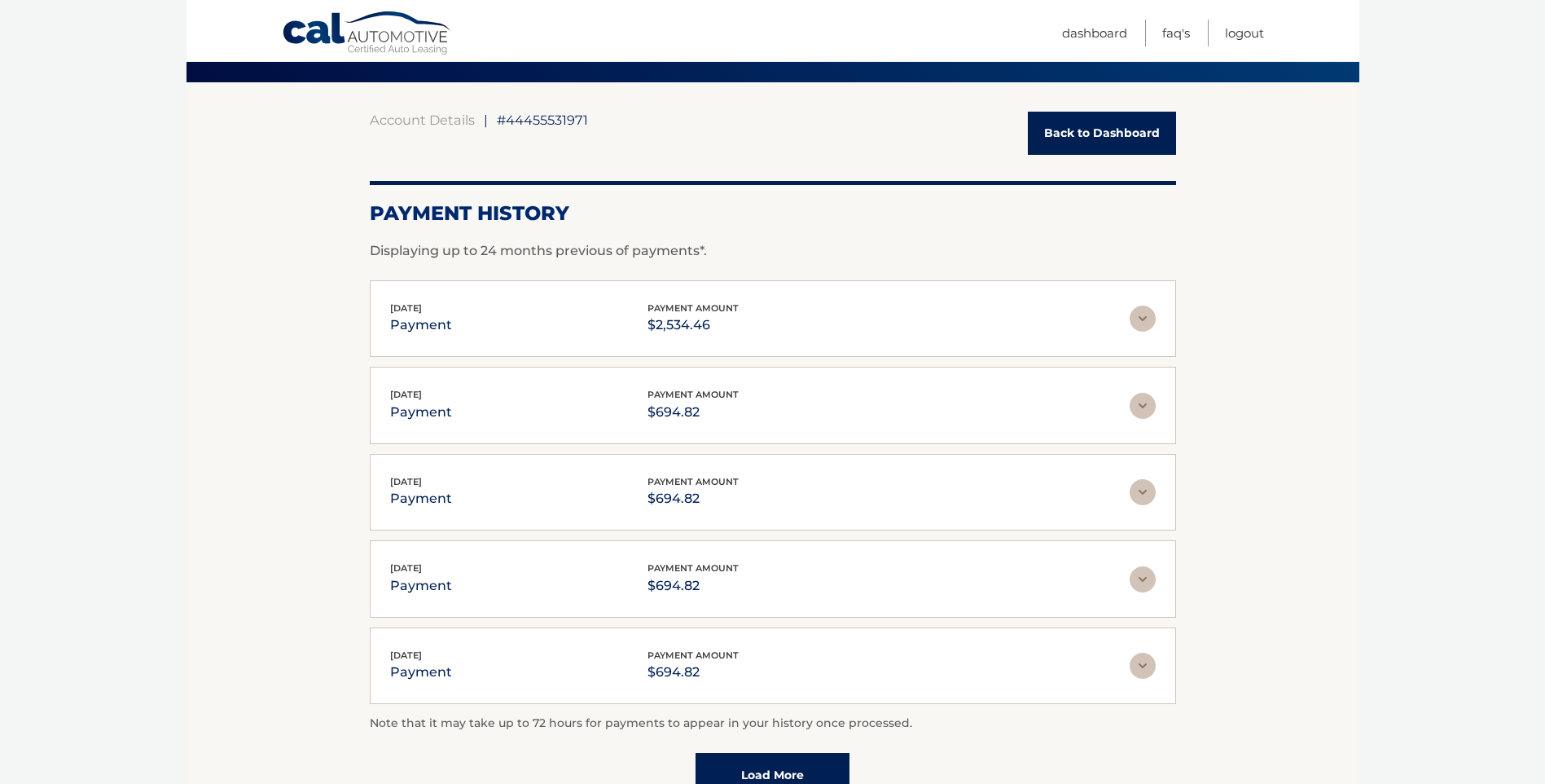
click at [585, 714] on p "Note that it may take up to 72 hours for payments to appear in your history onc…" at bounding box center [772, 723] width 806 height 19
click at [1135, 118] on link "Back to Dashboard" at bounding box center [1102, 133] width 148 height 43
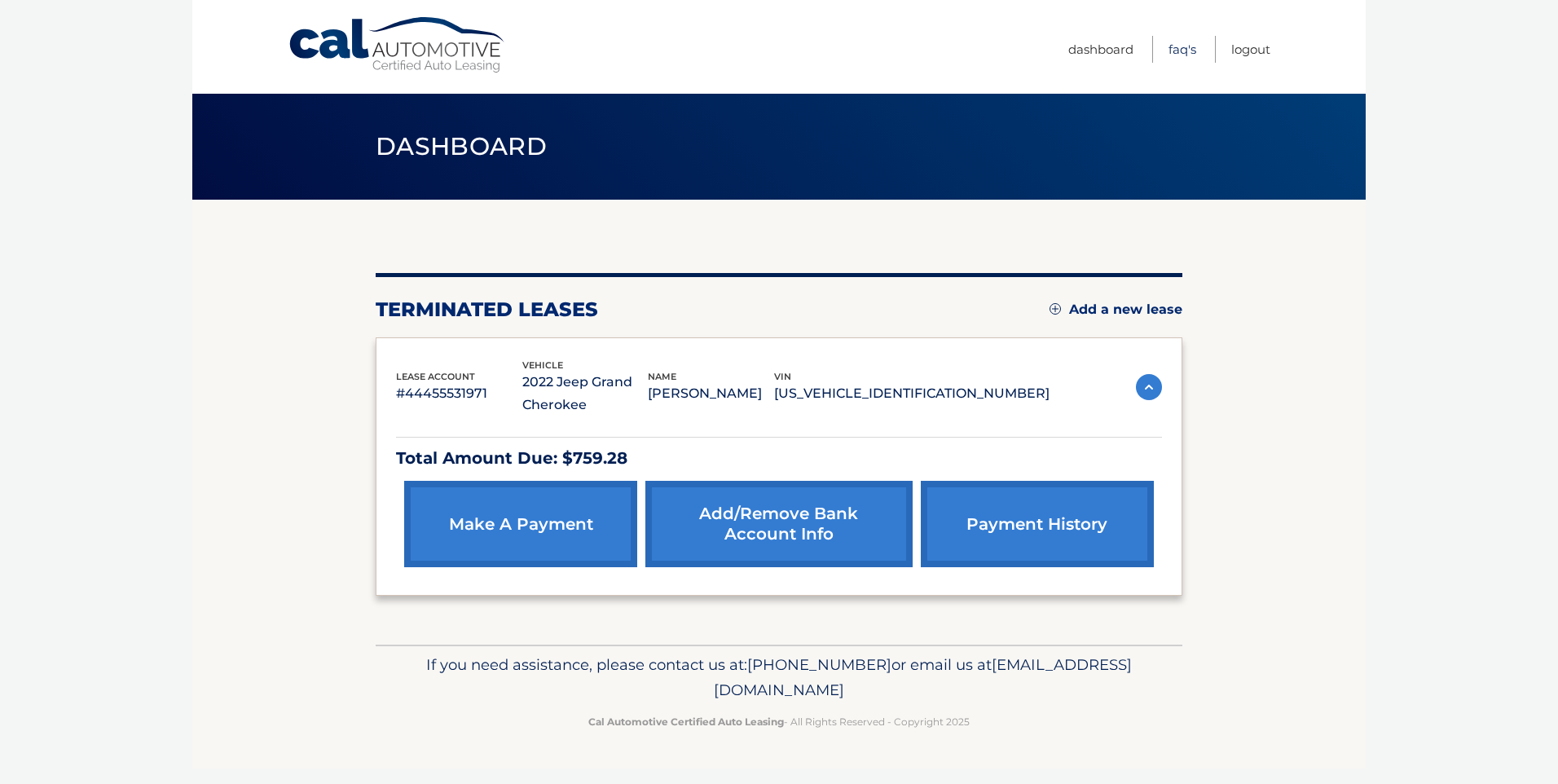
click at [1184, 49] on link "FAQ's" at bounding box center [1182, 49] width 28 height 27
click at [994, 543] on link "payment history" at bounding box center [1037, 524] width 233 height 86
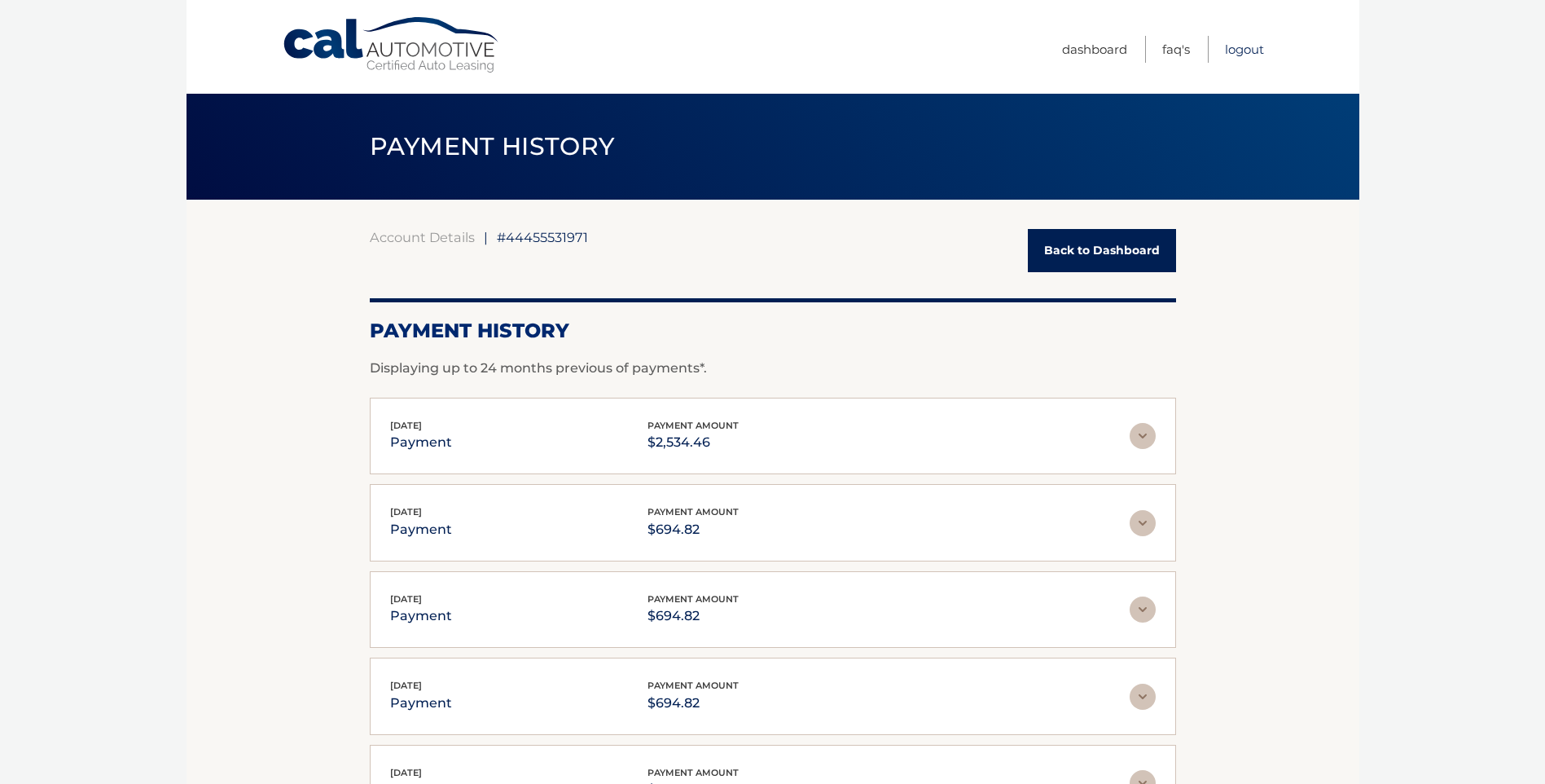
click at [1259, 53] on link "Logout" at bounding box center [1244, 49] width 39 height 27
